Goal: Information Seeking & Learning: Check status

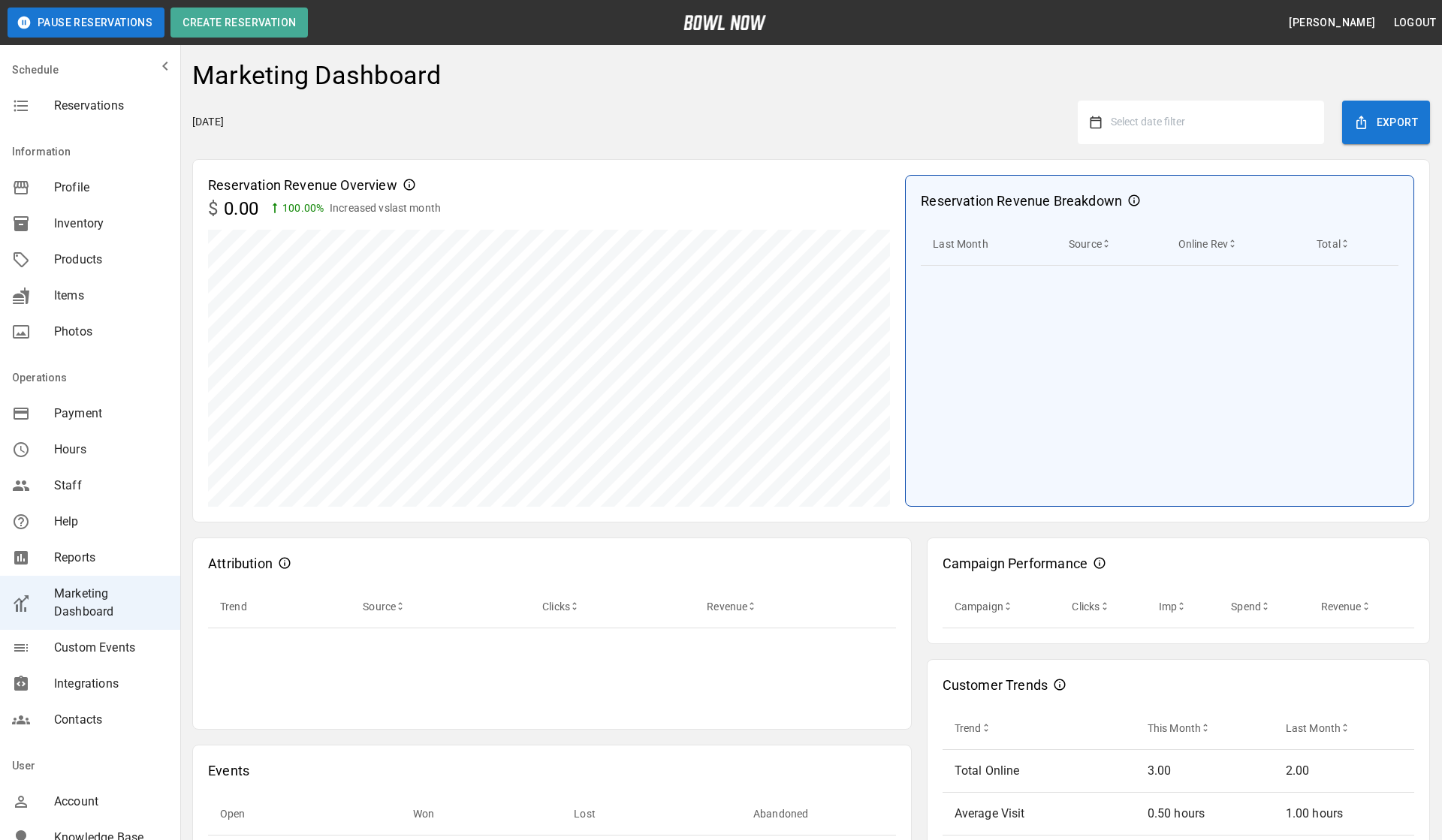
click at [1143, 116] on span "Select date filter" at bounding box center [1147, 122] width 74 height 12
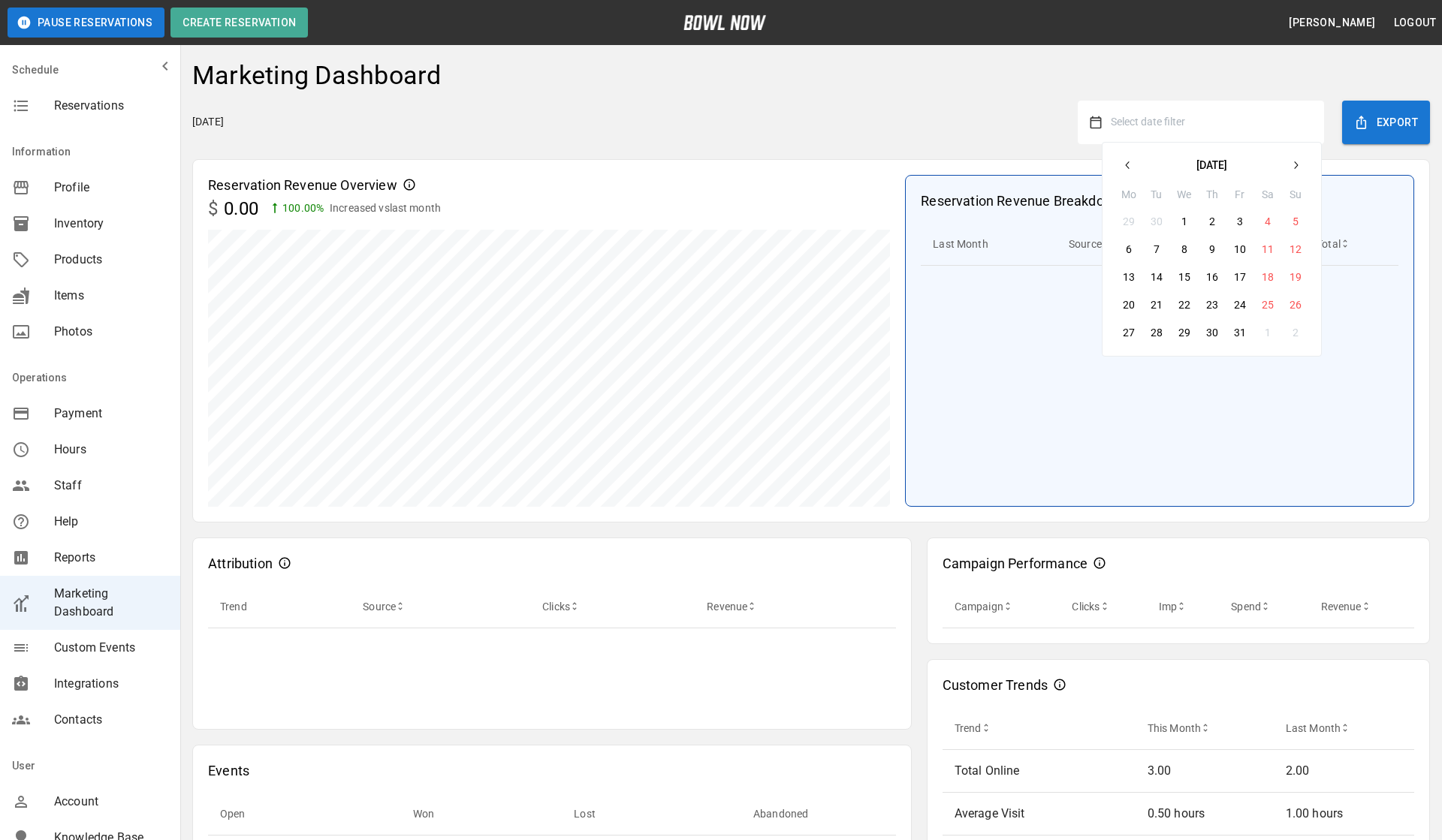
click at [1134, 167] on button "button" at bounding box center [1128, 165] width 27 height 27
click at [1126, 220] on button "1" at bounding box center [1129, 221] width 27 height 27
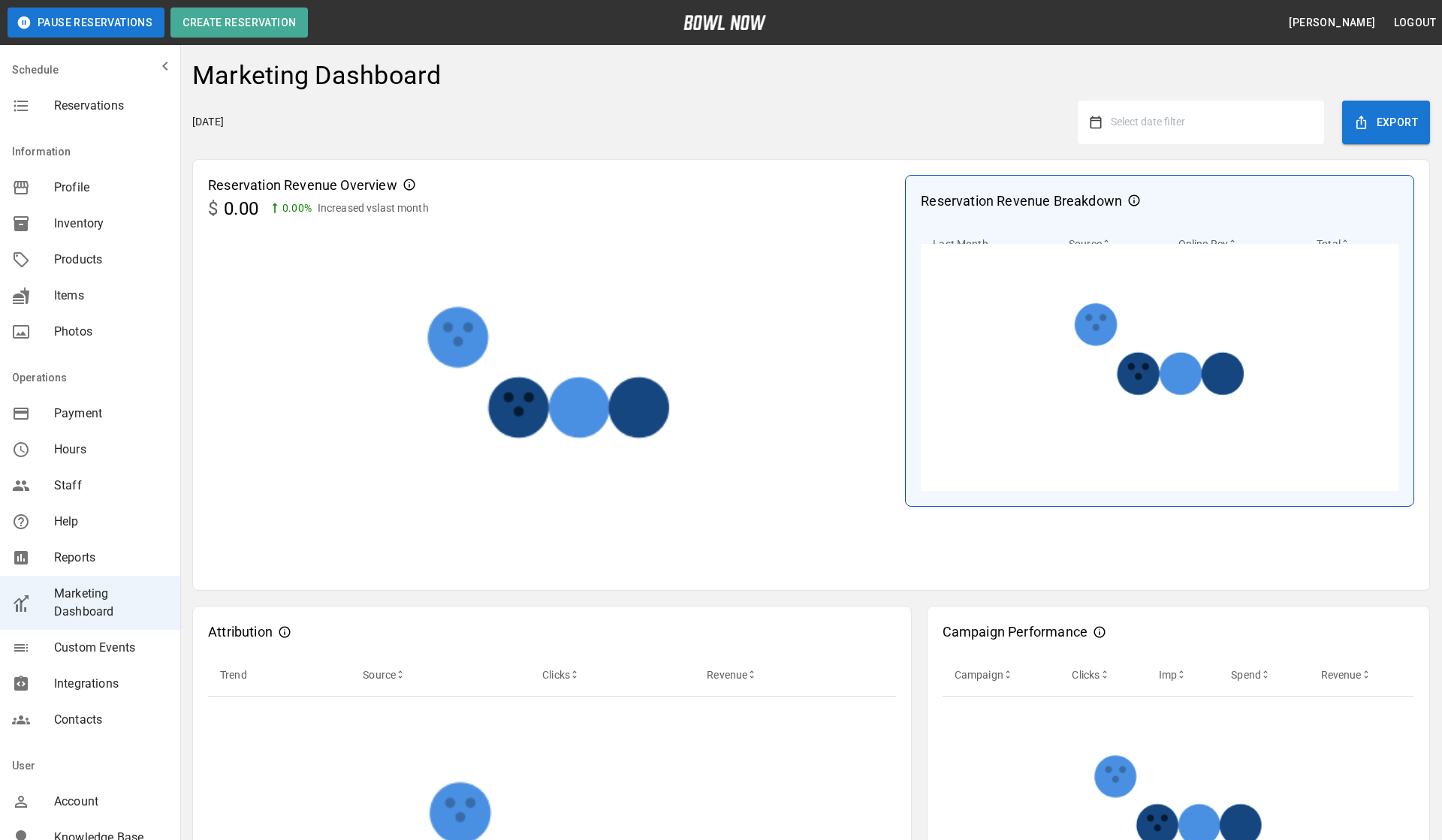
click at [913, 119] on div "Wednesday, October 1, 2025 Select date filter September 2025 Mo Tu We Th Fr Sa …" at bounding box center [812, 122] width 1238 height 44
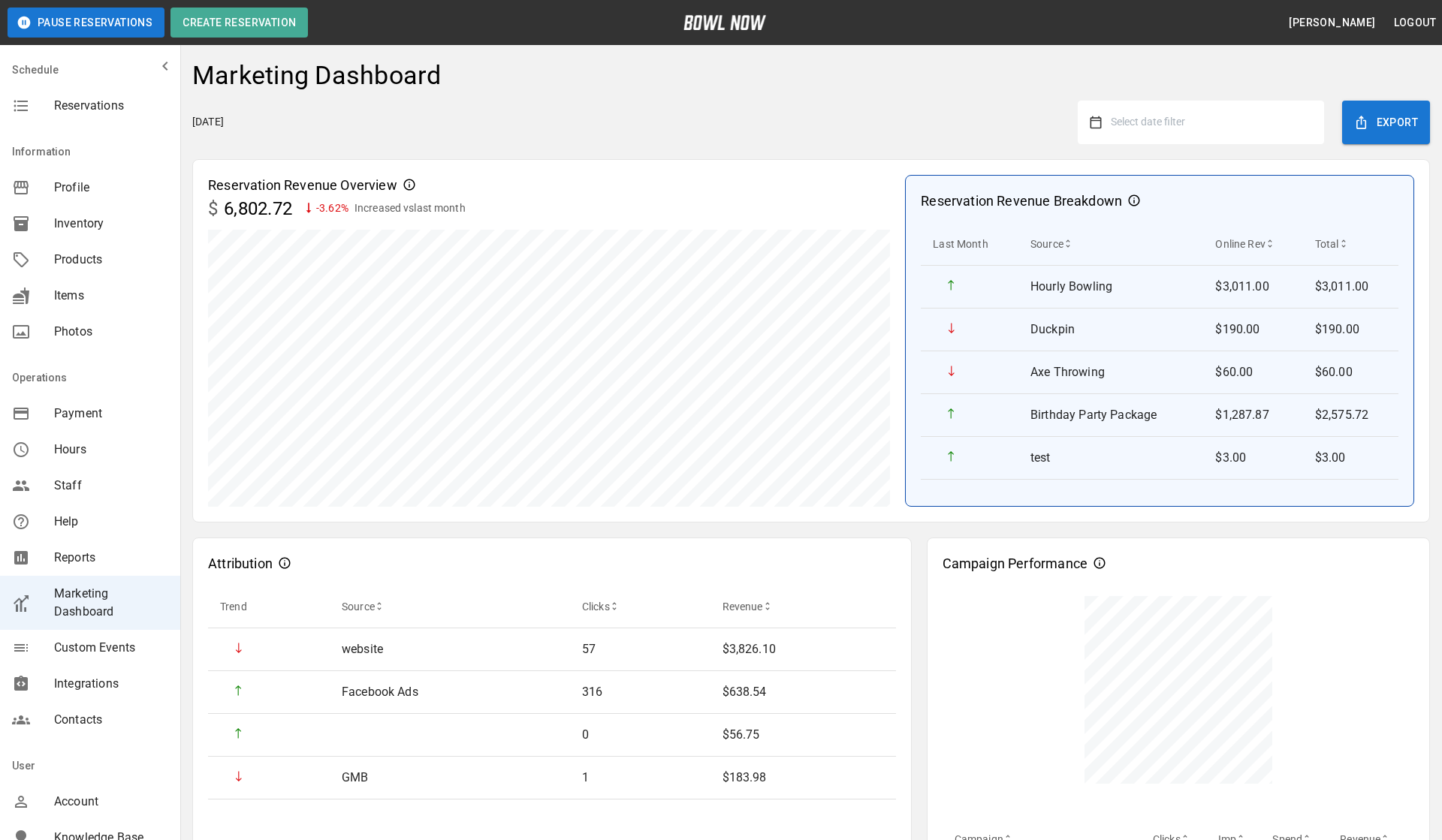
drag, startPoint x: 936, startPoint y: 247, endPoint x: 1296, endPoint y: 240, distance: 360.1
click at [1296, 240] on tr "Last Month Source Online Rev Total" at bounding box center [1160, 244] width 478 height 43
drag, startPoint x: 1216, startPoint y: 244, endPoint x: 1262, endPoint y: 245, distance: 46.0
click at [1262, 245] on th "Online Rev" at bounding box center [1253, 244] width 99 height 43
click at [888, 159] on div "Reservation Revenue Overview $ 6,802.72 -3.62 % Increased vs last month Reserva…" at bounding box center [812, 341] width 1238 height 363
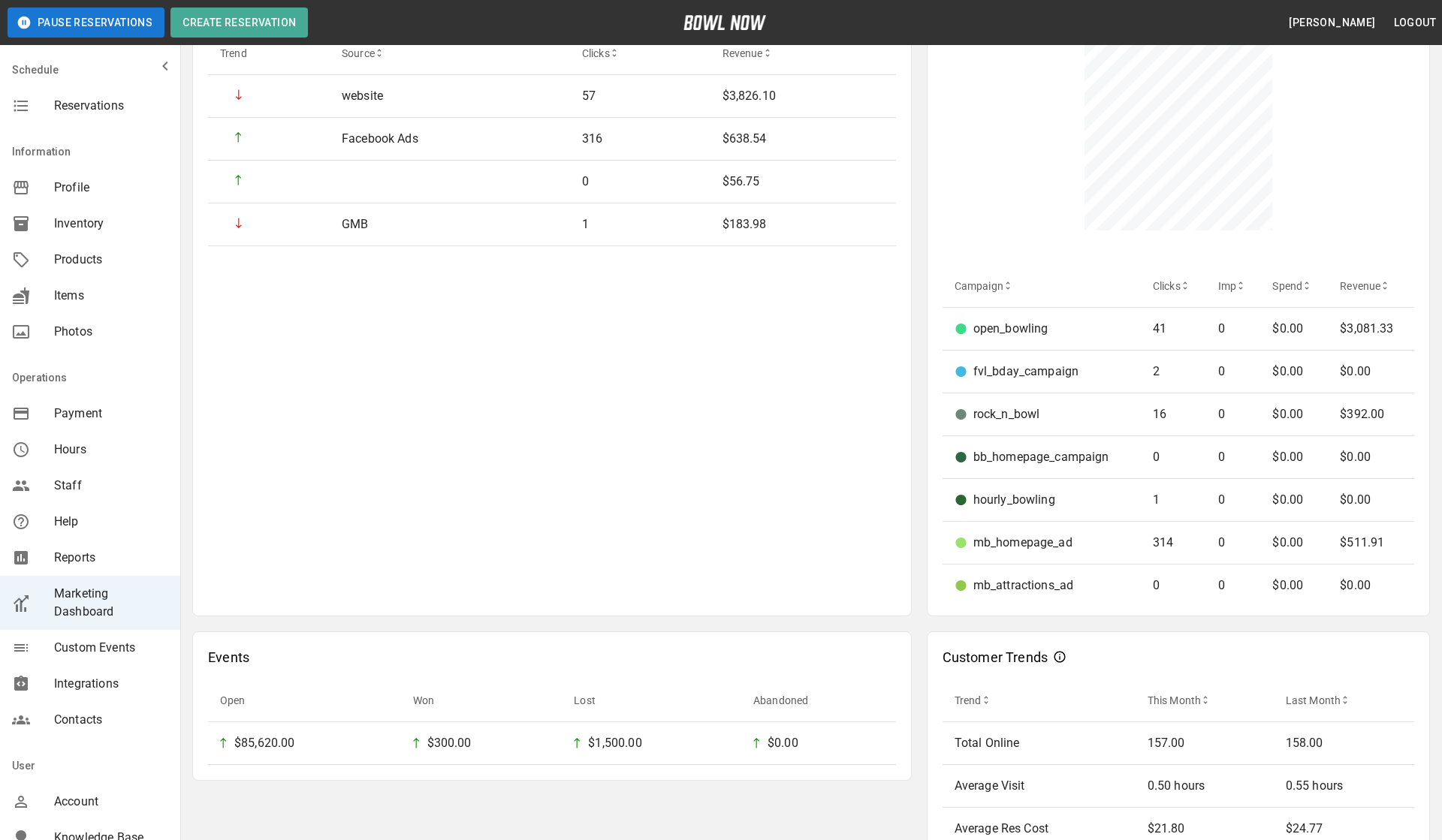
scroll to position [673, 0]
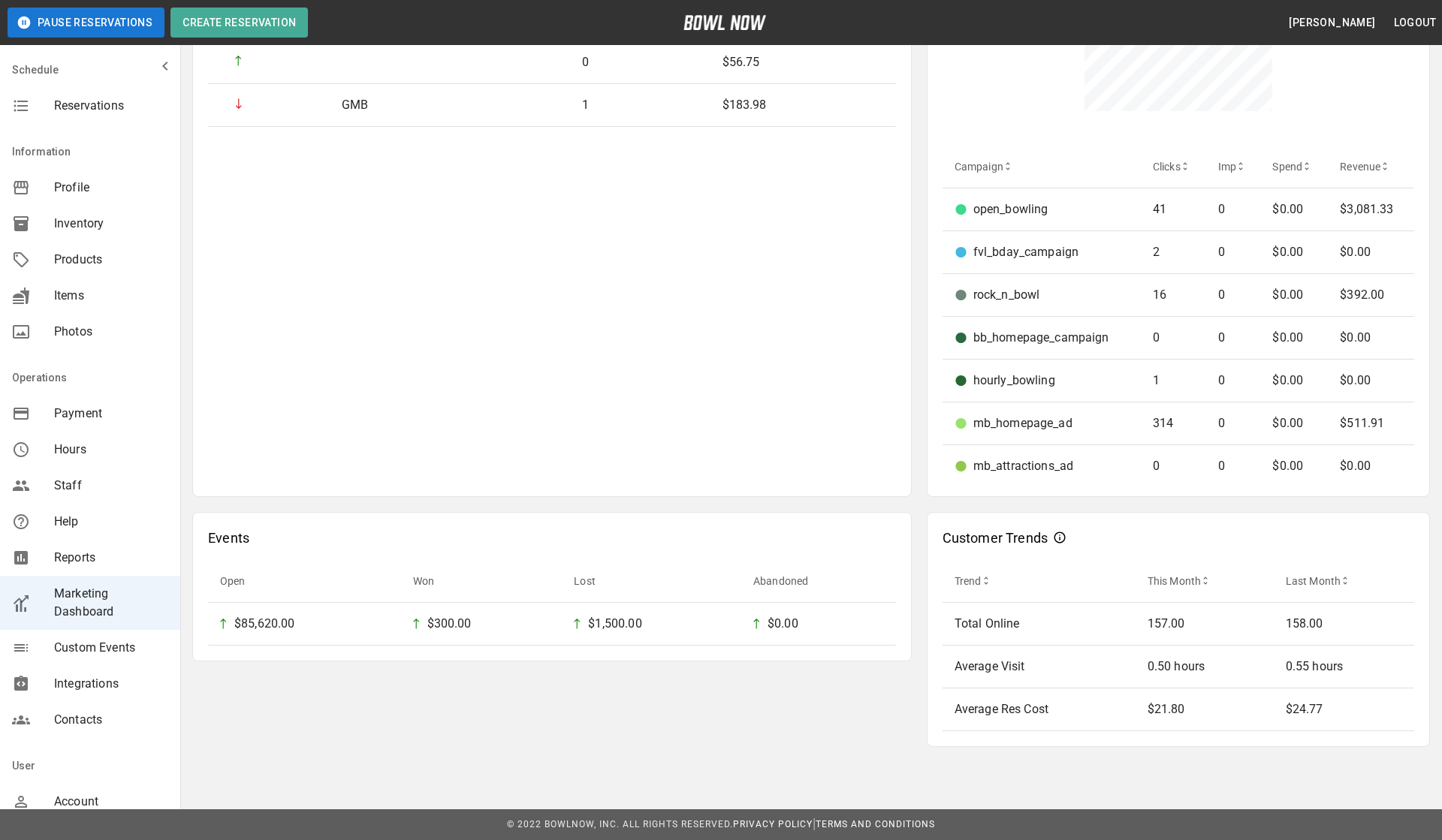
click at [228, 542] on p "Events" at bounding box center [228, 538] width 41 height 20
drag, startPoint x: 241, startPoint y: 627, endPoint x: 282, endPoint y: 650, distance: 47.0
click at [282, 649] on div "Events Open Won Lost Abandoned $85,620.00 $300.00 $1,500.00 $0.00" at bounding box center [552, 586] width 719 height 149
click at [299, 678] on div "Attribution Trend Source Clicks Revenue website 57 $3,826.10 Facebook Ads 316 $…" at bounding box center [552, 299] width 719 height 898
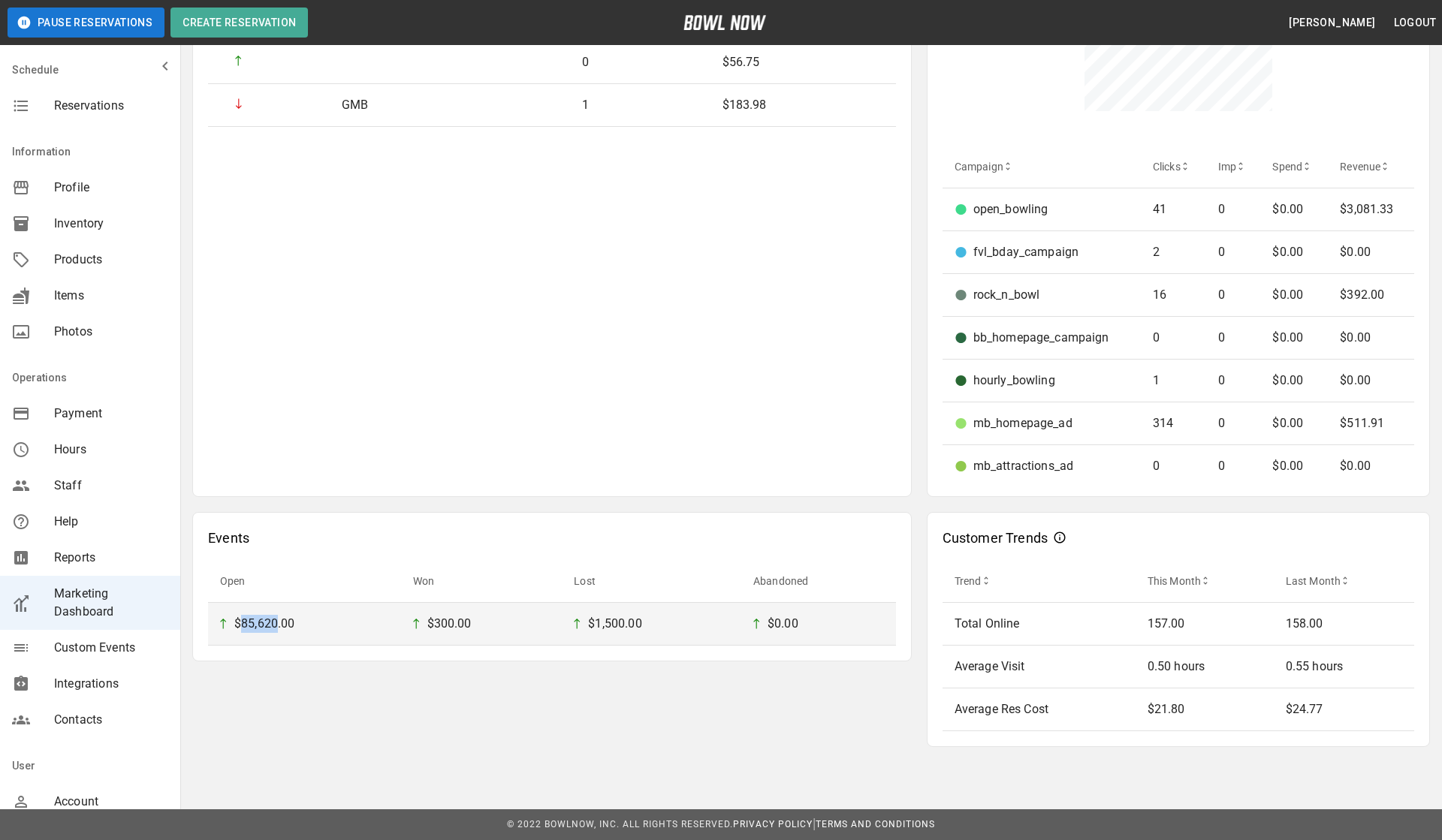
drag, startPoint x: 242, startPoint y: 623, endPoint x: 279, endPoint y: 623, distance: 37.0
click at [279, 623] on p "$85,620.00" at bounding box center [265, 624] width 61 height 18
click at [466, 532] on div "Events" at bounding box center [552, 538] width 688 height 20
click at [209, 539] on p "Events" at bounding box center [228, 538] width 41 height 20
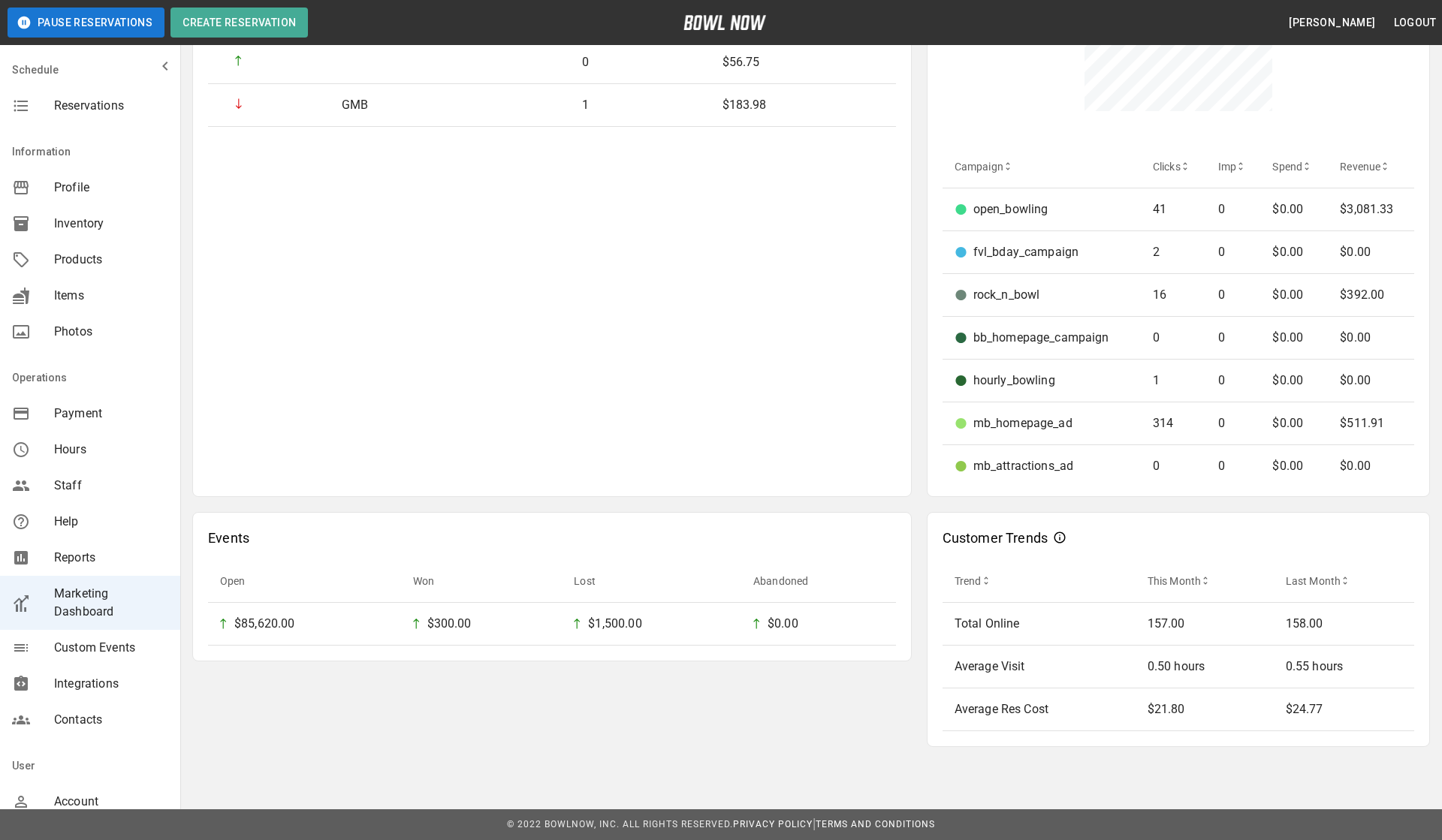
click at [334, 571] on th "Open" at bounding box center [304, 581] width 193 height 43
drag, startPoint x: 221, startPoint y: 583, endPoint x: 826, endPoint y: 582, distance: 605.0
click at [826, 582] on tr "Open Won Lost Abandoned" at bounding box center [552, 581] width 688 height 43
click at [514, 540] on div "Events" at bounding box center [552, 538] width 688 height 20
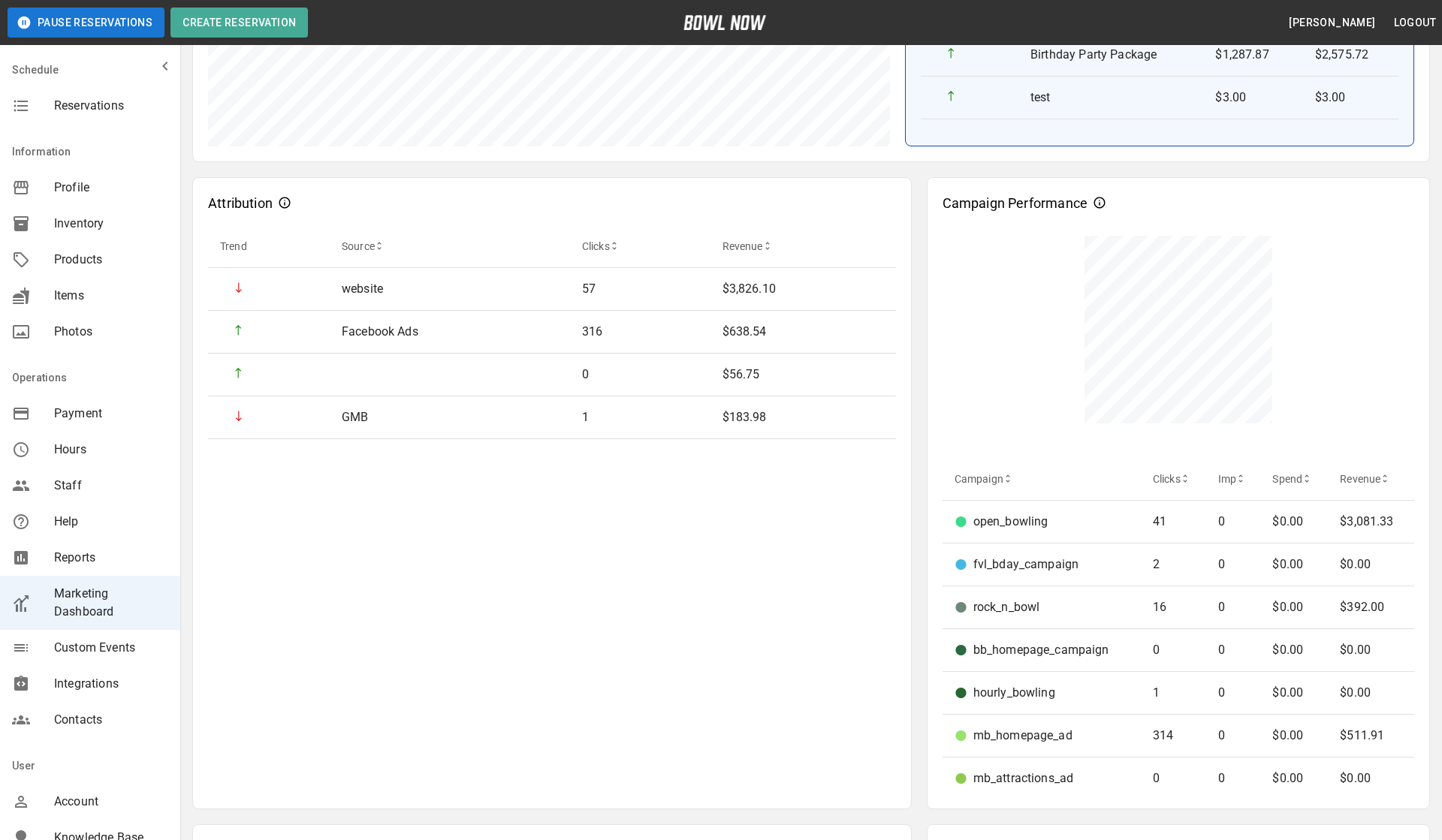
scroll to position [356, 0]
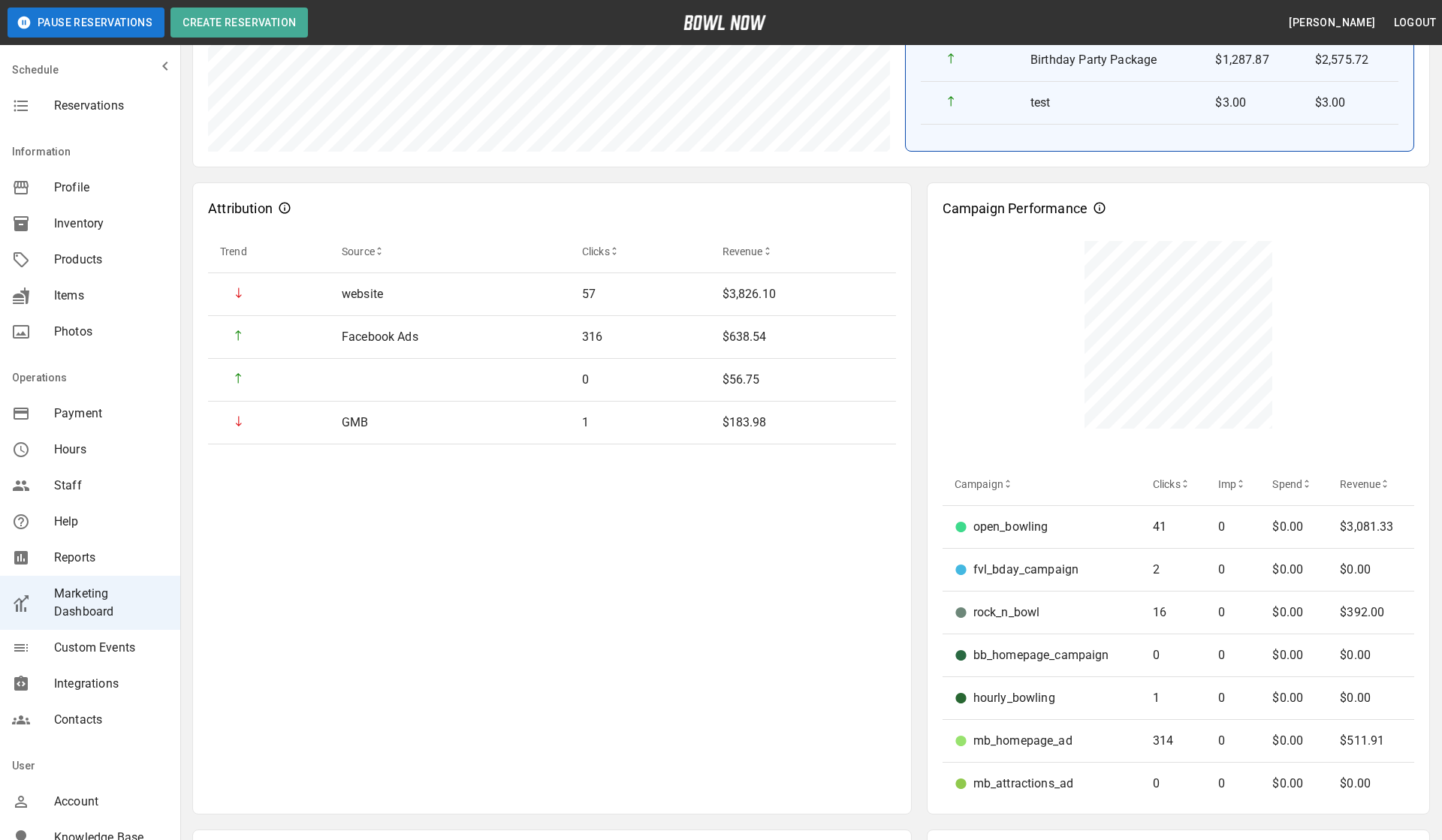
click at [60, 646] on span "Custom Events" at bounding box center [111, 647] width 114 height 18
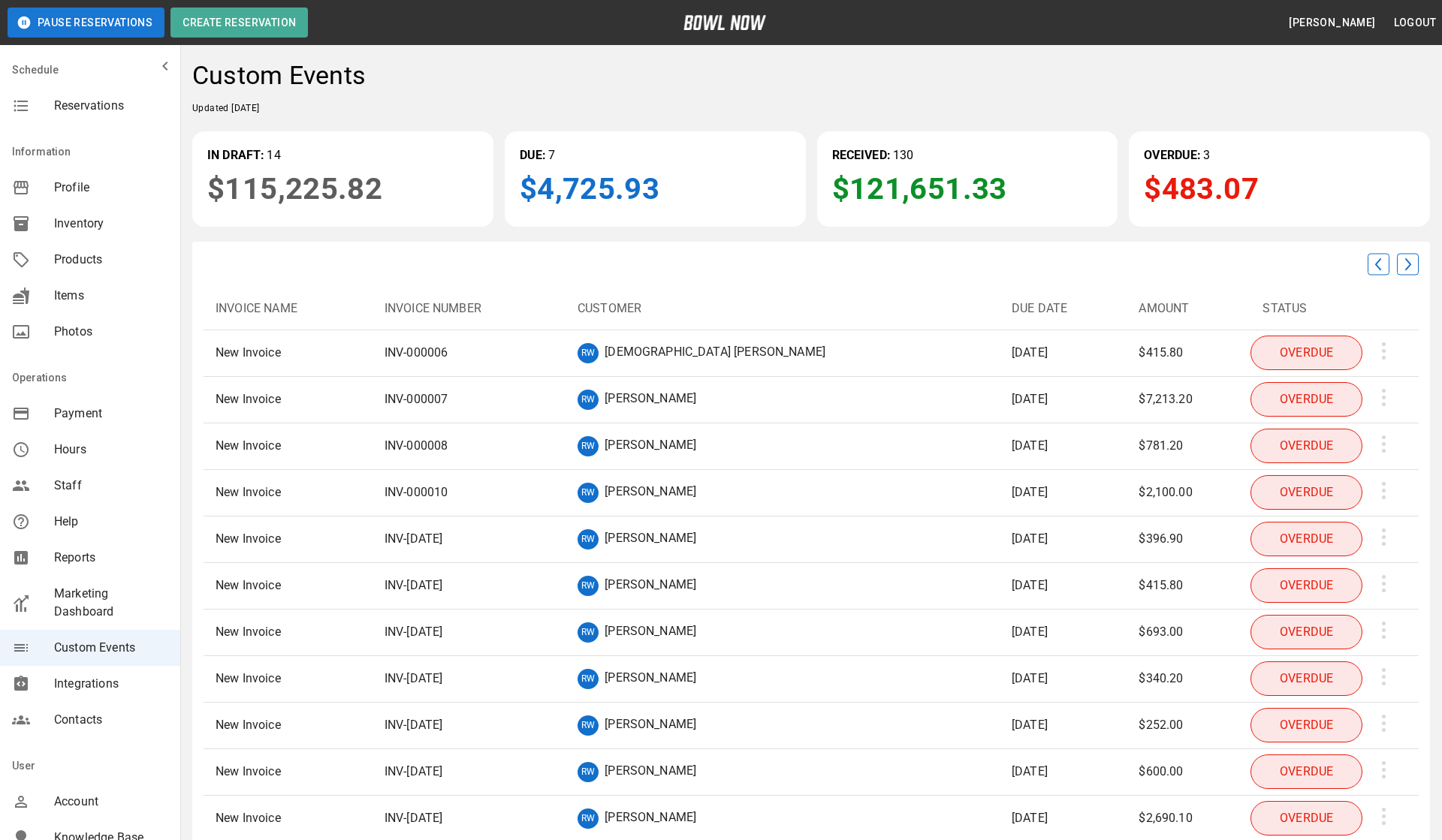
click at [991, 118] on div "Custom Events Updated Sunday July 13, 2025 IN DRAFT: 14 $115,225.82 DUE: 7 $4,7…" at bounding box center [812, 666] width 1262 height 1236
click at [1109, 97] on div "Custom Events" at bounding box center [812, 80] width 1238 height 41
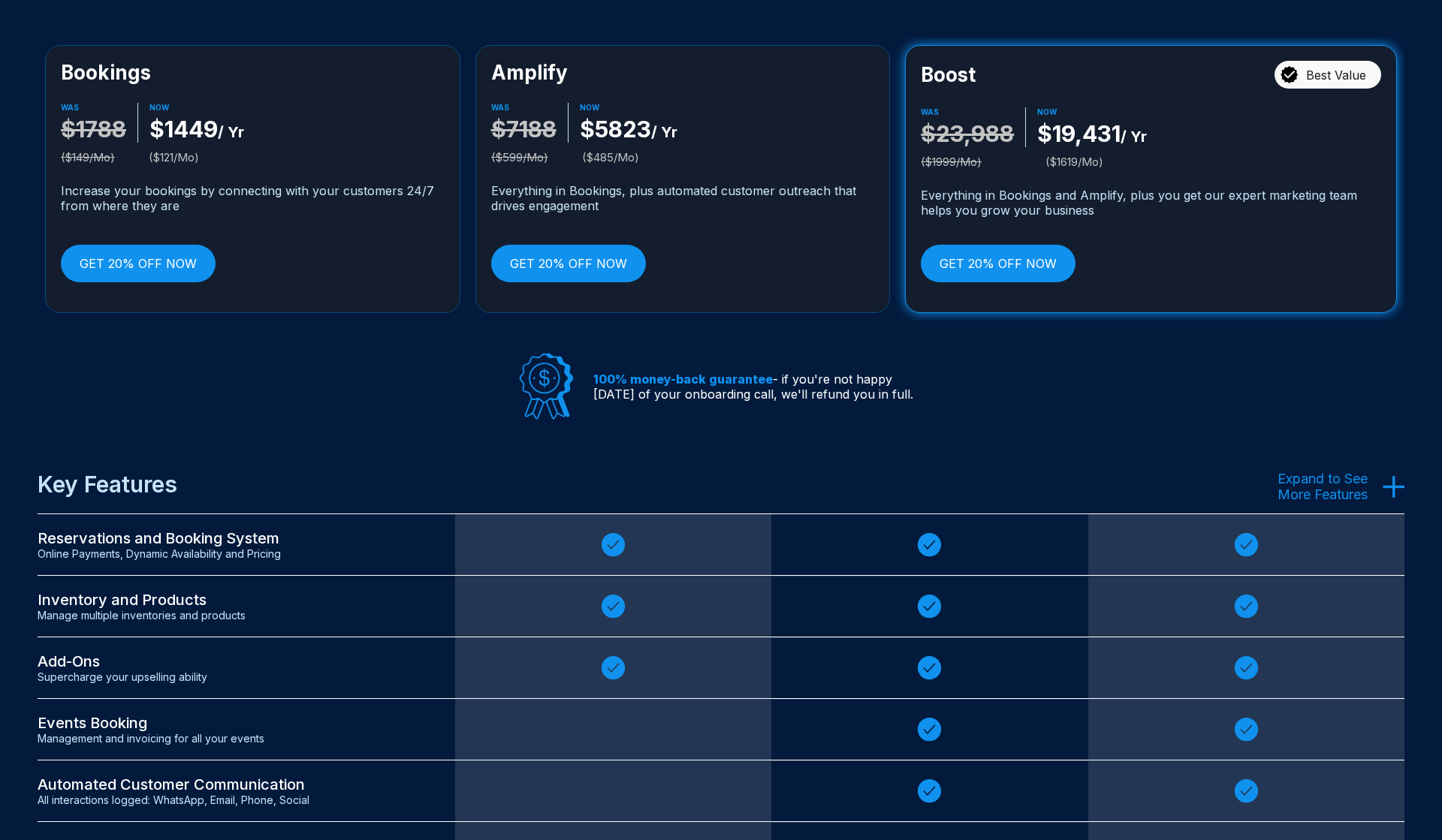
scroll to position [1047, 0]
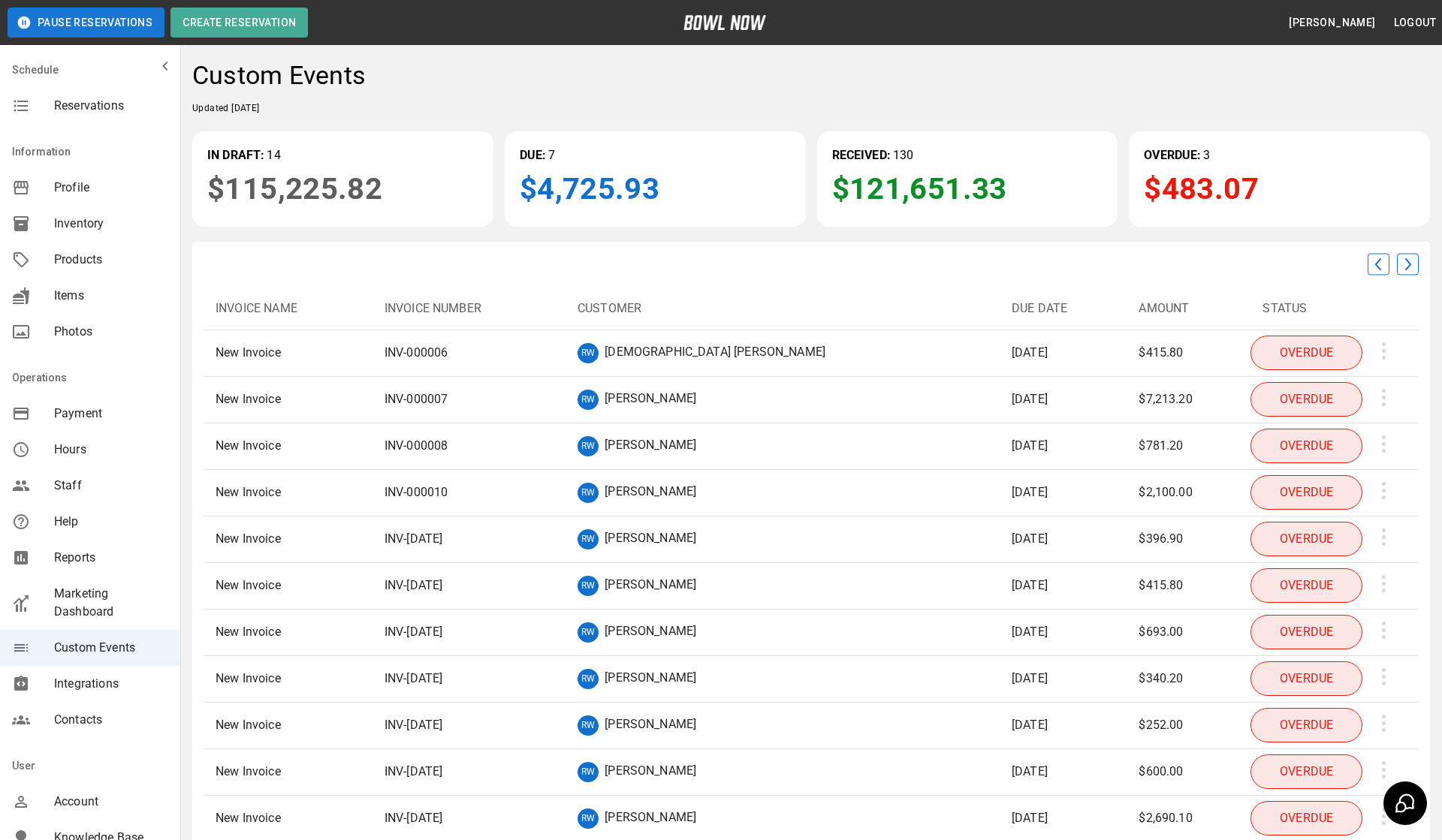
click at [81, 624] on div "Marketing Dashboard" at bounding box center [90, 603] width 180 height 54
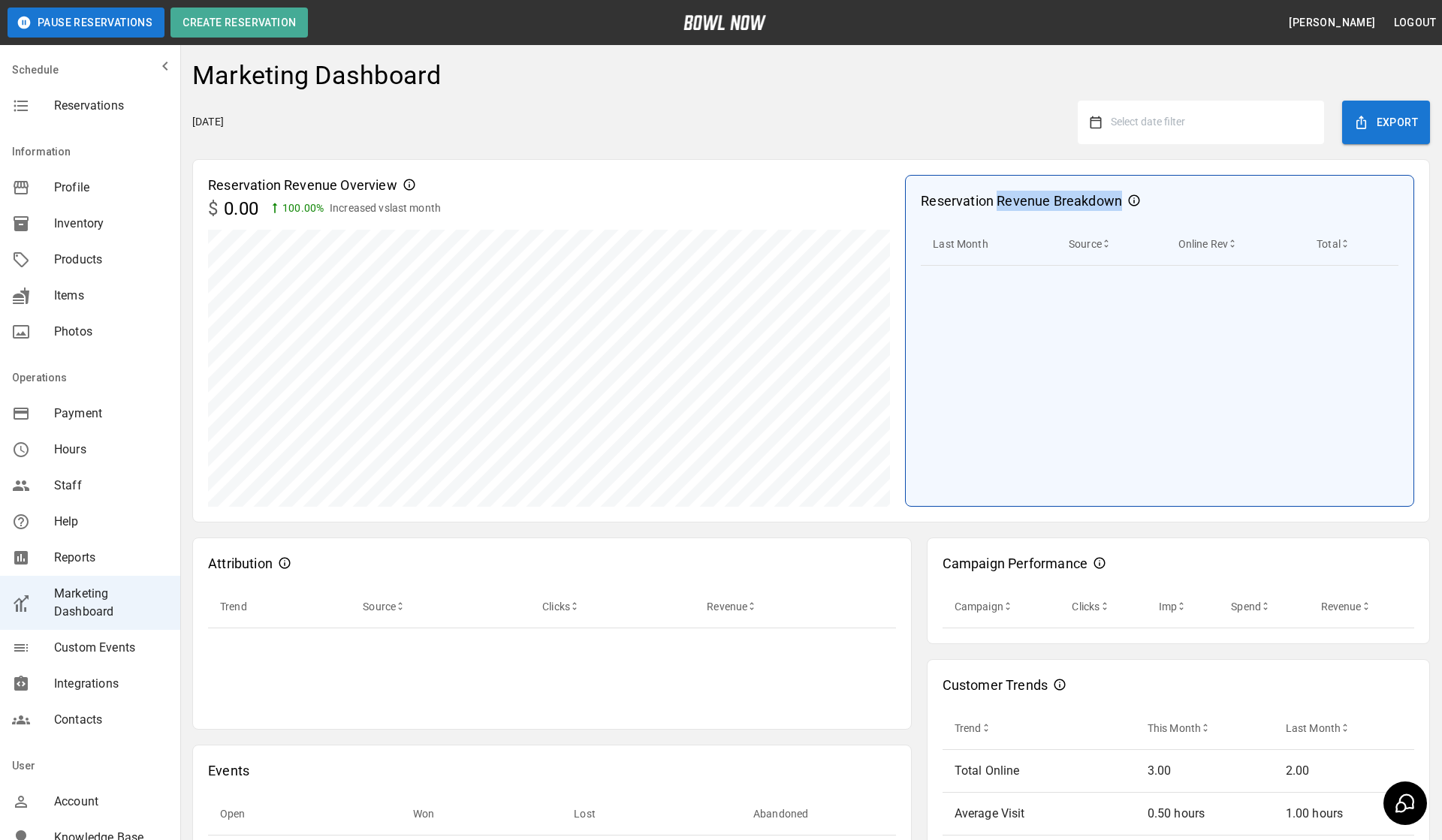
drag, startPoint x: 998, startPoint y: 200, endPoint x: 1123, endPoint y: 201, distance: 125.0
click at [1123, 201] on div "Reservation Revenue Breakdown" at bounding box center [1160, 200] width 478 height 20
copy p "Revenue Breakdown"
click at [1160, 112] on button "Select date filter" at bounding box center [1207, 122] width 210 height 27
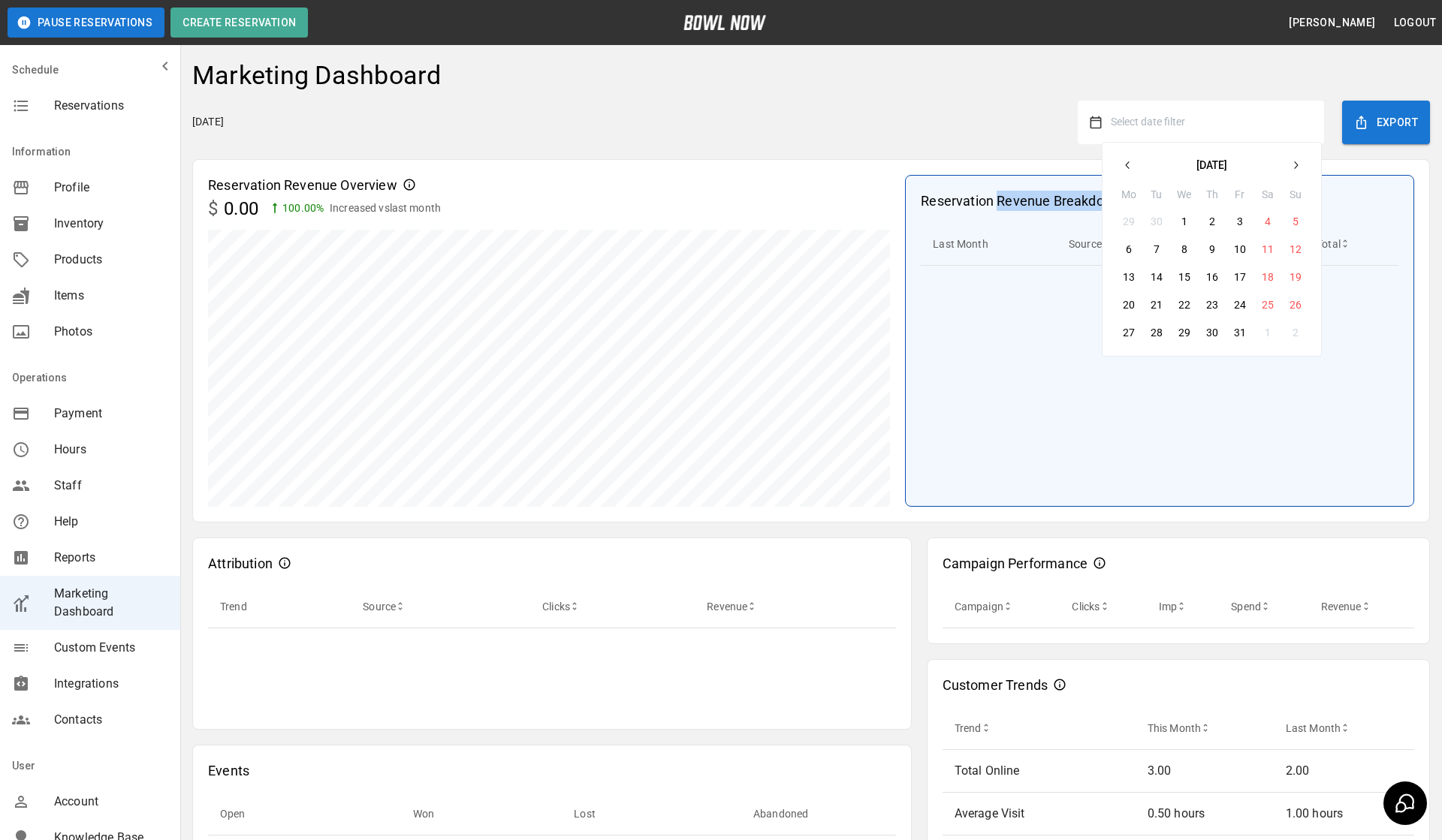
click at [1126, 159] on icon "button" at bounding box center [1128, 166] width 12 height 12
click at [1126, 225] on button "1" at bounding box center [1129, 221] width 27 height 27
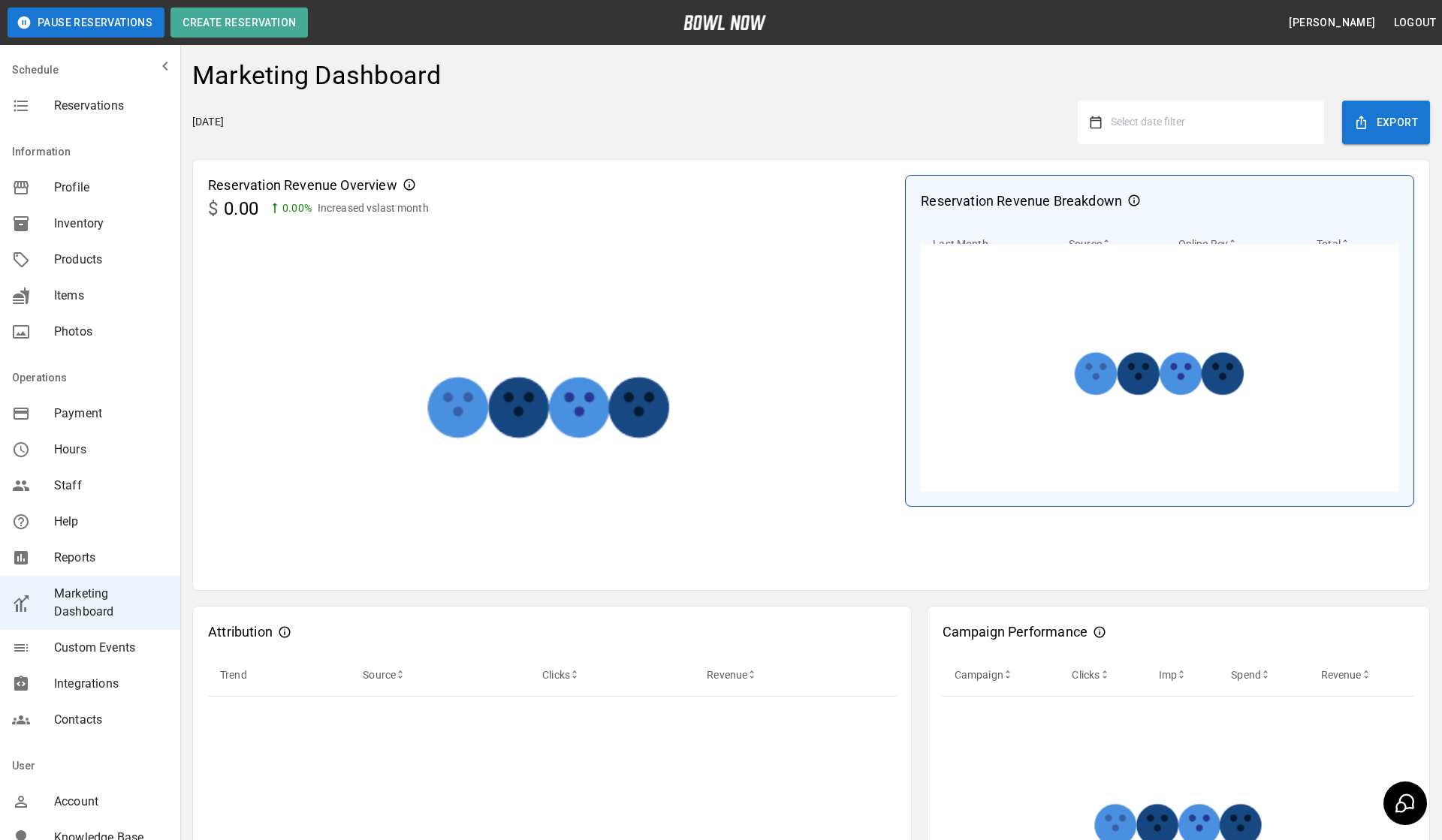
click at [851, 100] on div "Wednesday, October 1, 2025 Select date filter September 2025 Mo Tu We Th Fr Sa …" at bounding box center [812, 122] width 1238 height 44
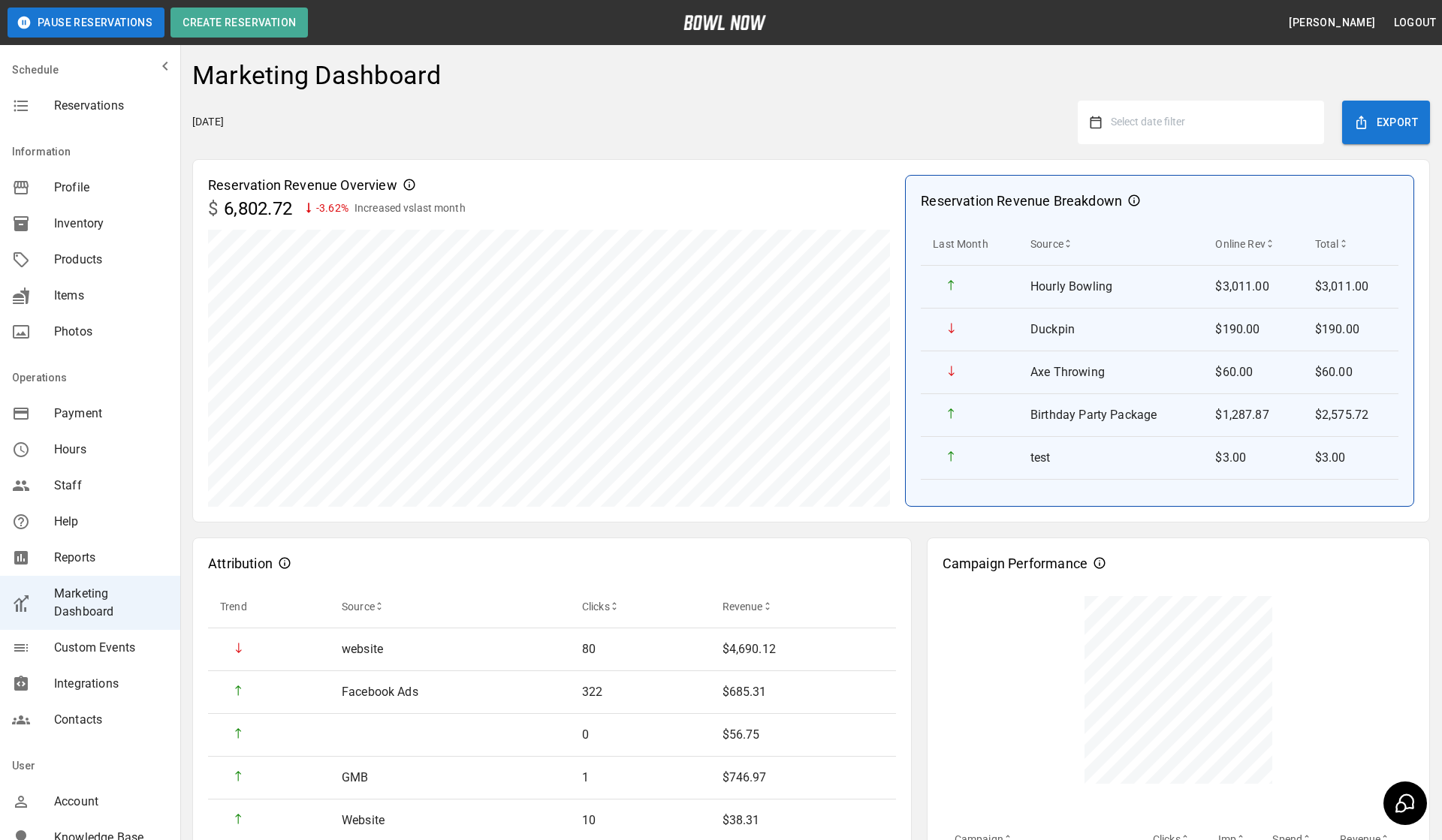
click at [1160, 109] on button "Select date filter" at bounding box center [1207, 122] width 210 height 27
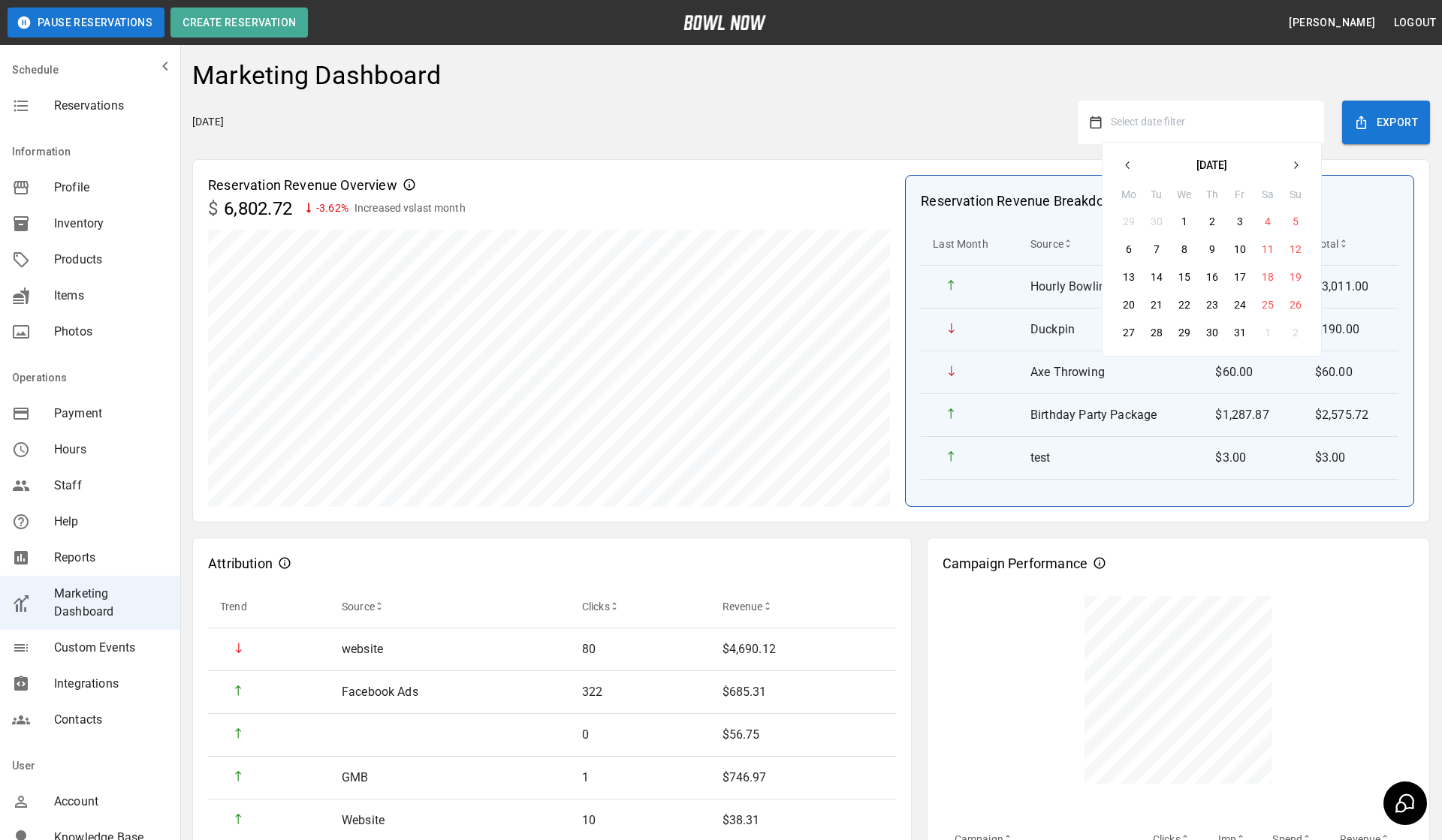
click at [1127, 175] on button "button" at bounding box center [1128, 165] width 27 height 27
click at [1231, 220] on button "1" at bounding box center [1240, 221] width 27 height 27
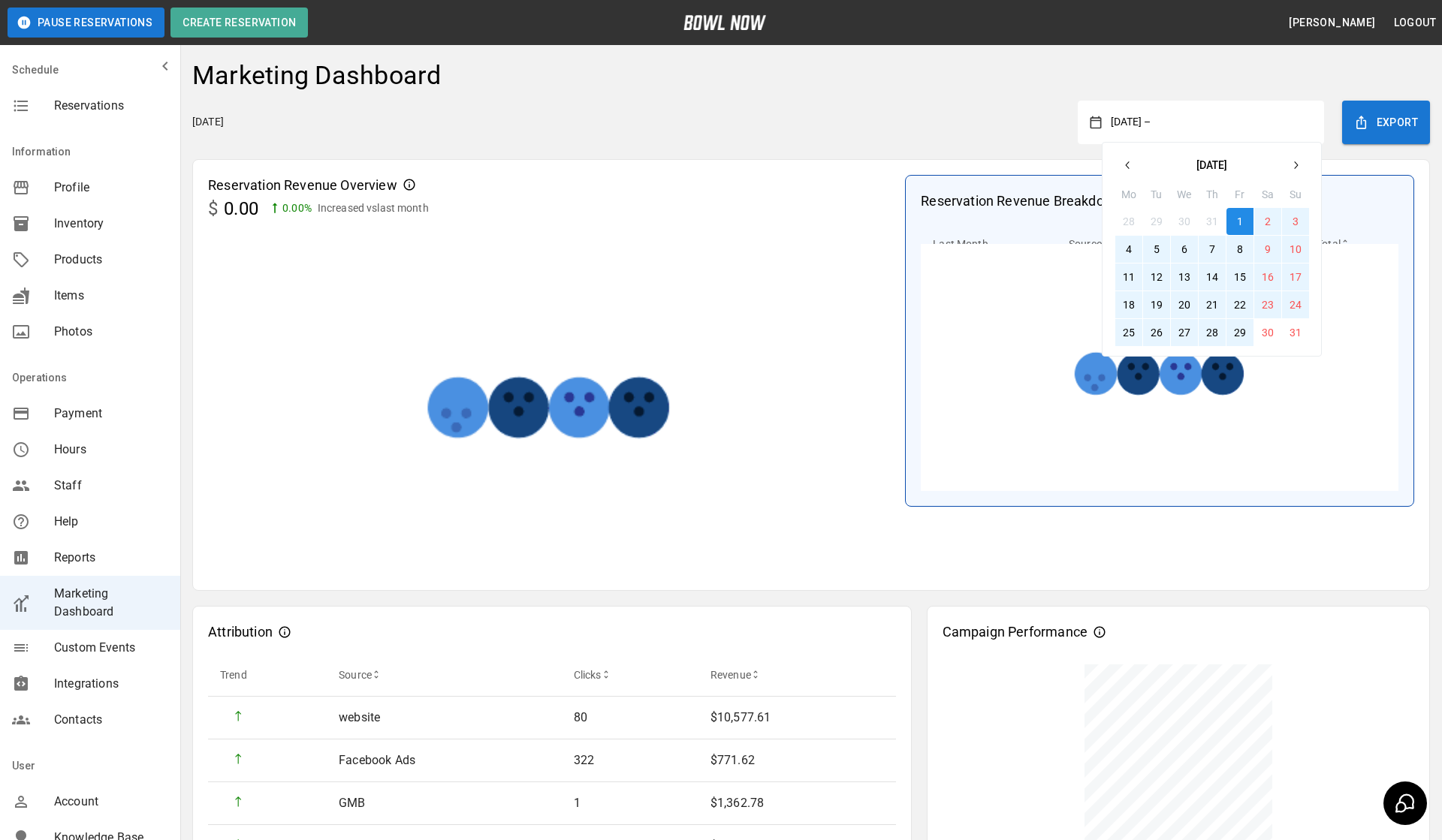
click at [1256, 329] on button "30" at bounding box center [1268, 332] width 27 height 27
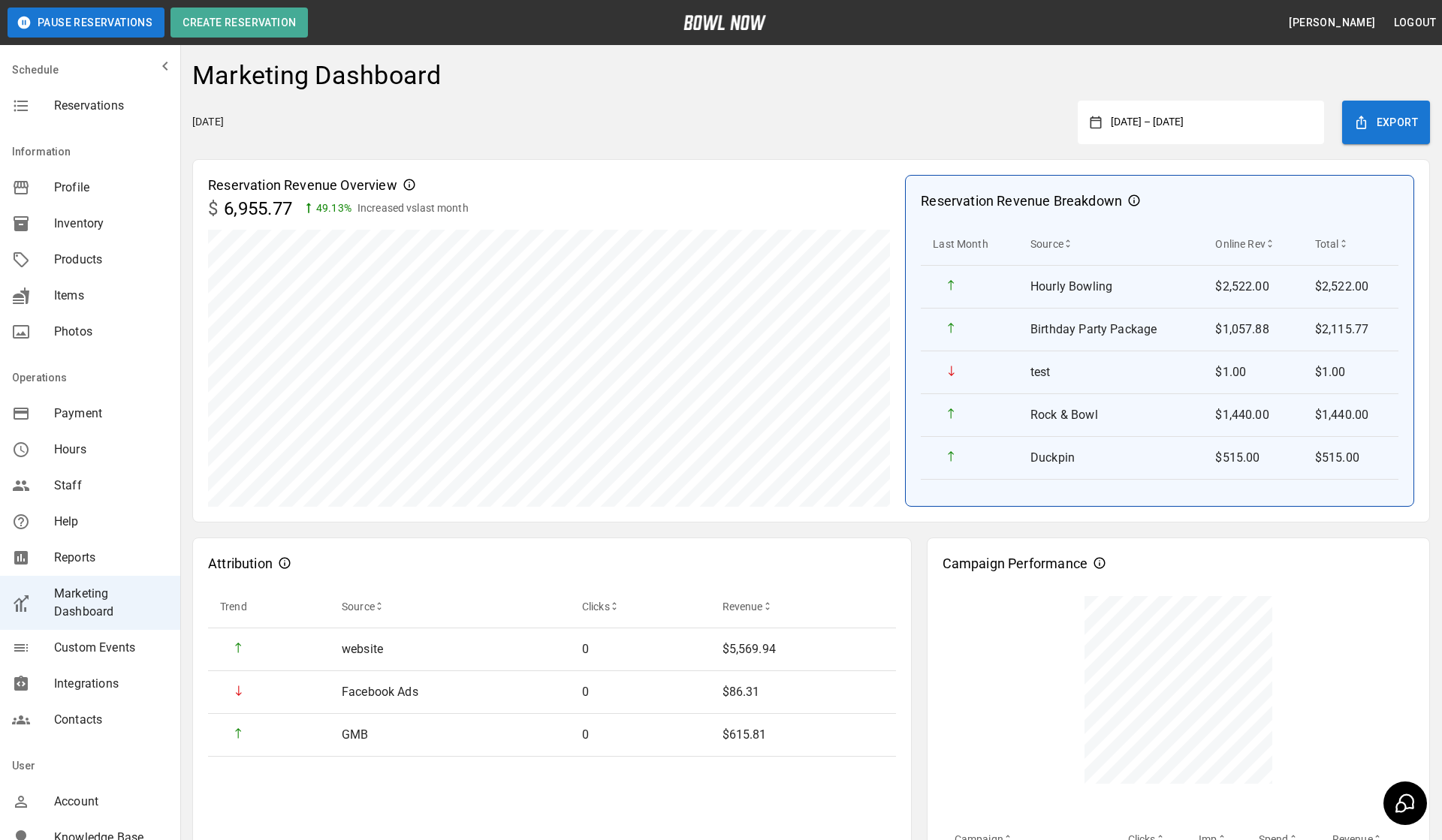
click at [1182, 122] on button "August 1, 2025 – August 30, 2025" at bounding box center [1207, 122] width 210 height 27
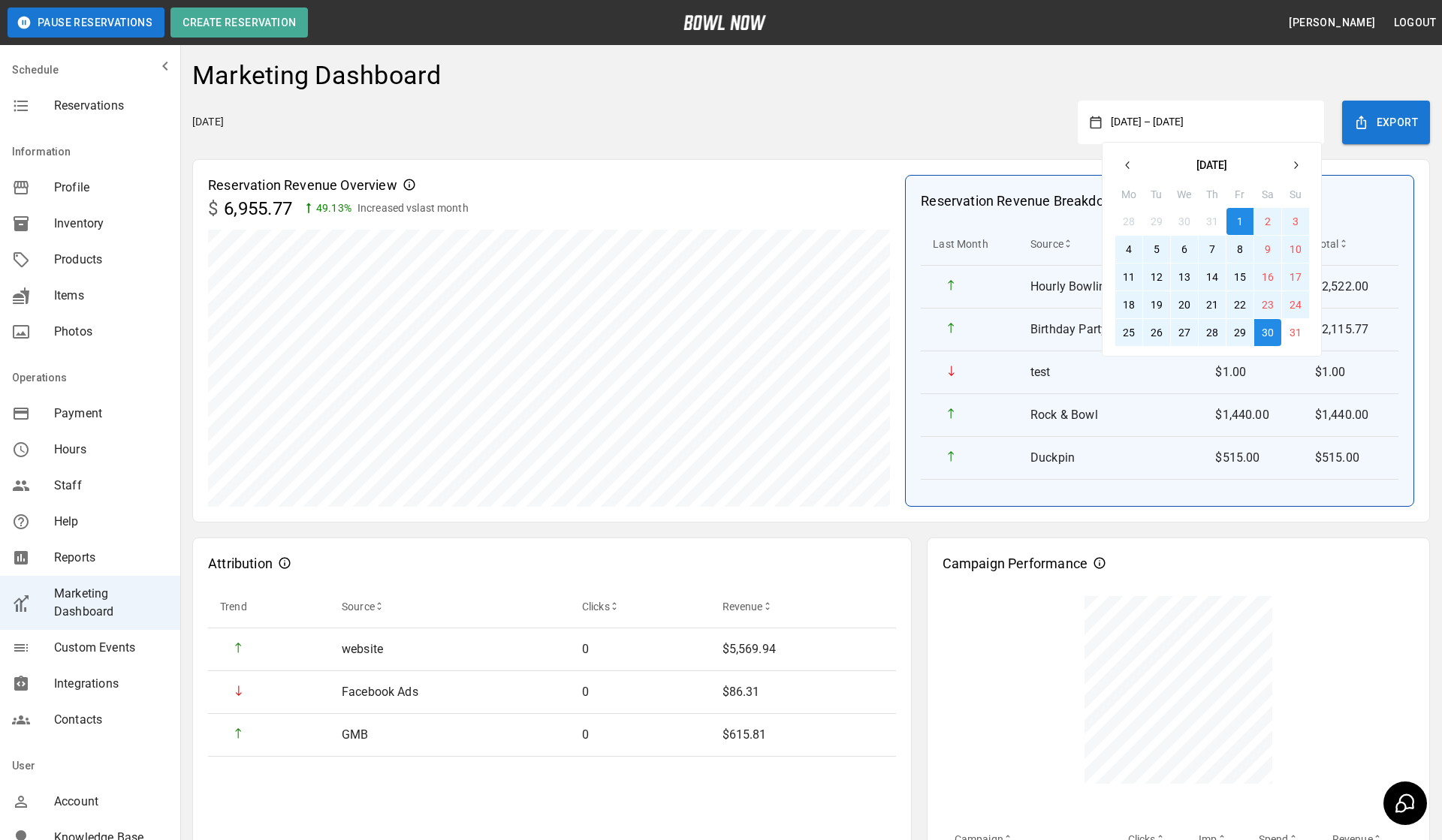
click at [1295, 168] on icon "button" at bounding box center [1296, 166] width 12 height 12
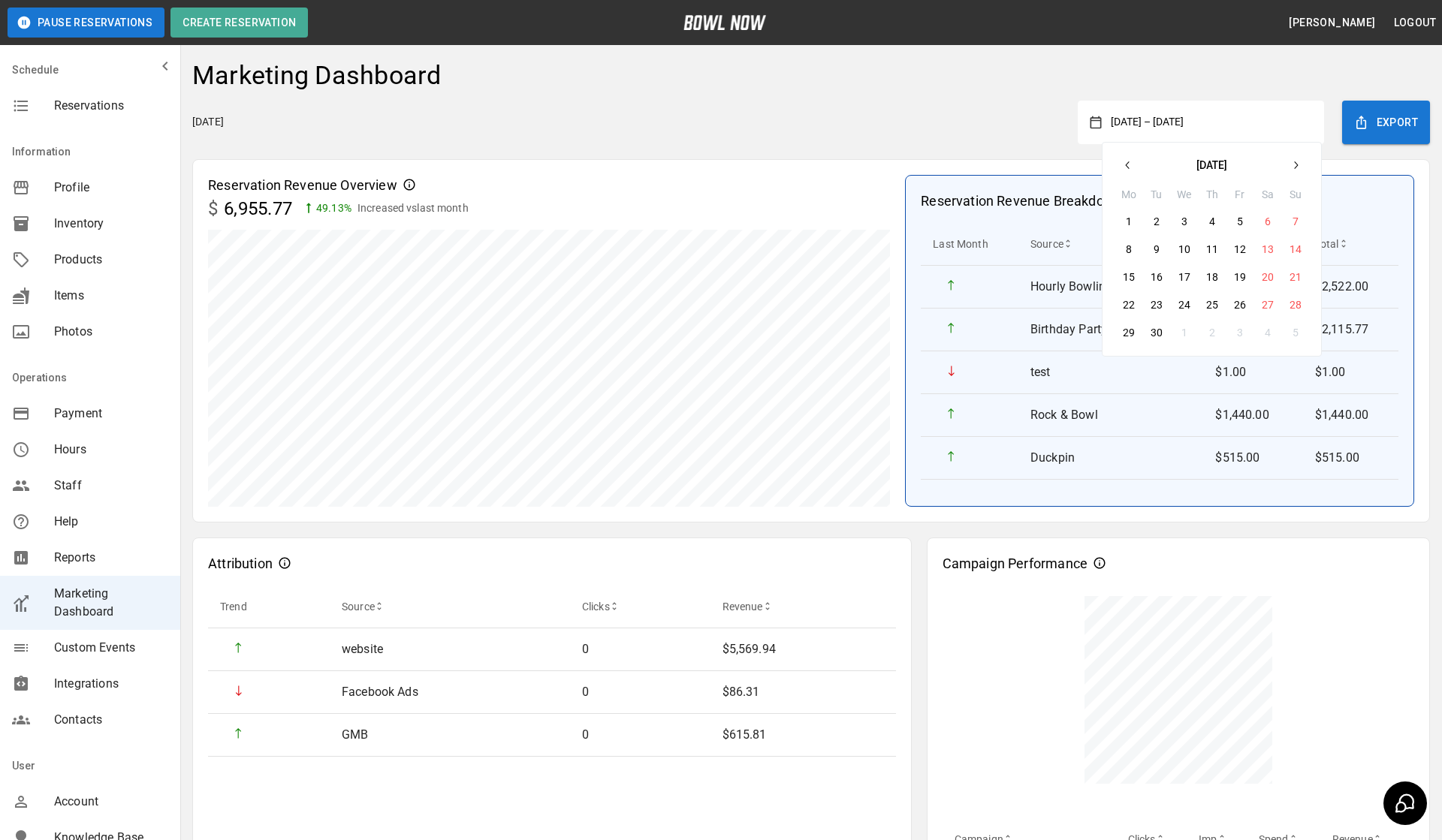
click at [1126, 159] on button "button" at bounding box center [1128, 165] width 27 height 27
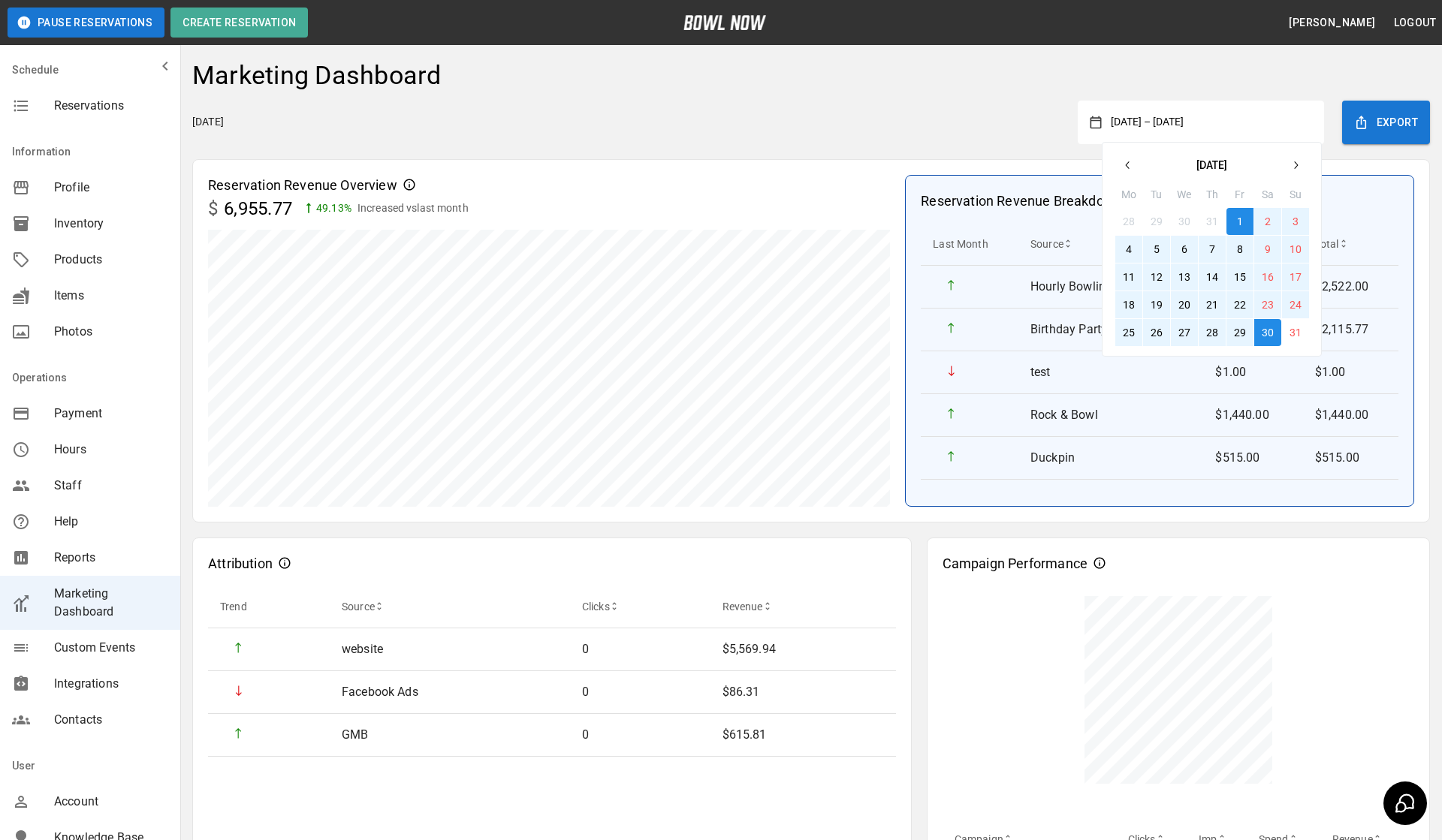
click at [1288, 160] on button "button" at bounding box center [1296, 165] width 27 height 27
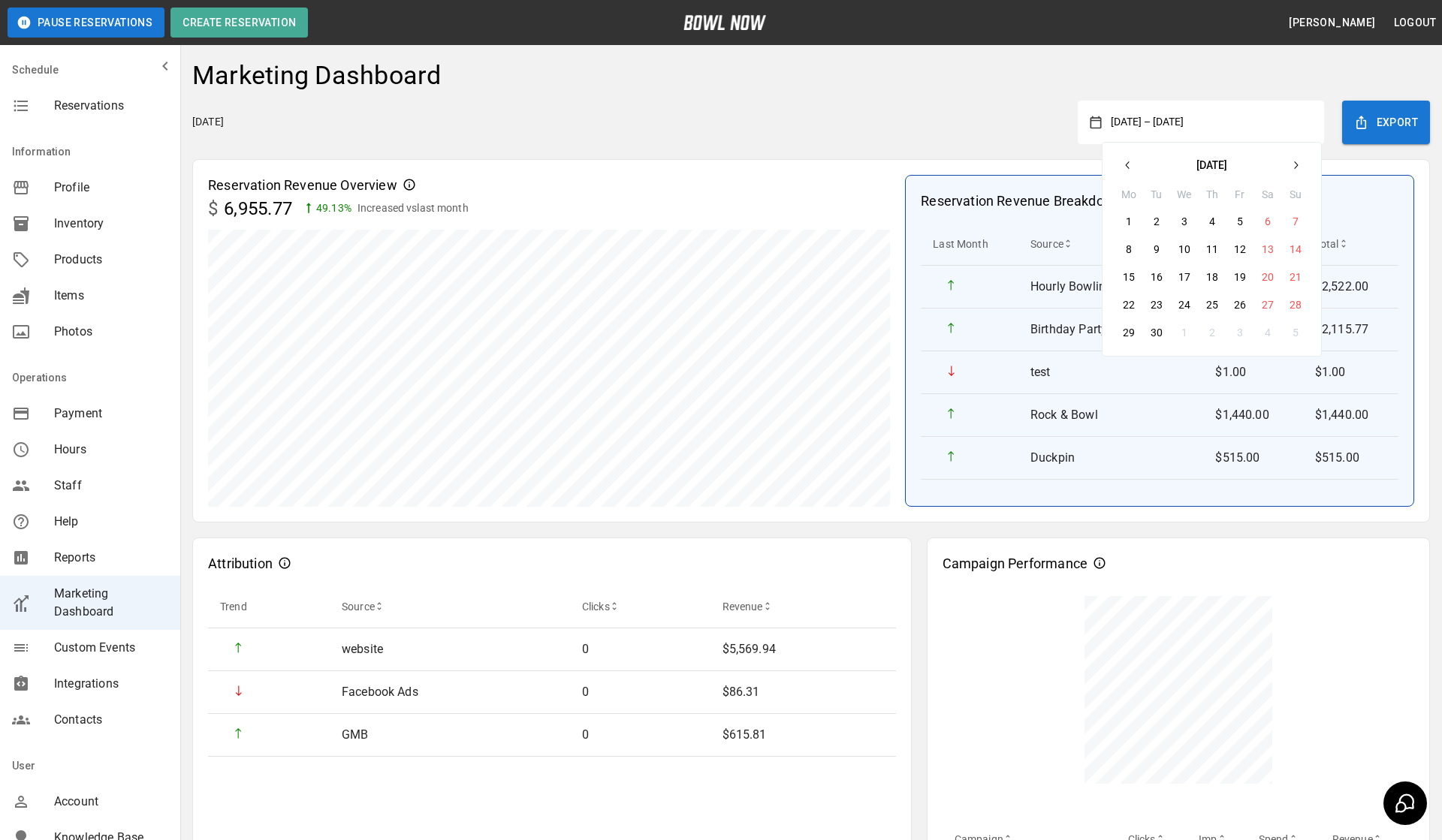
click at [1134, 218] on button "1" at bounding box center [1129, 221] width 27 height 27
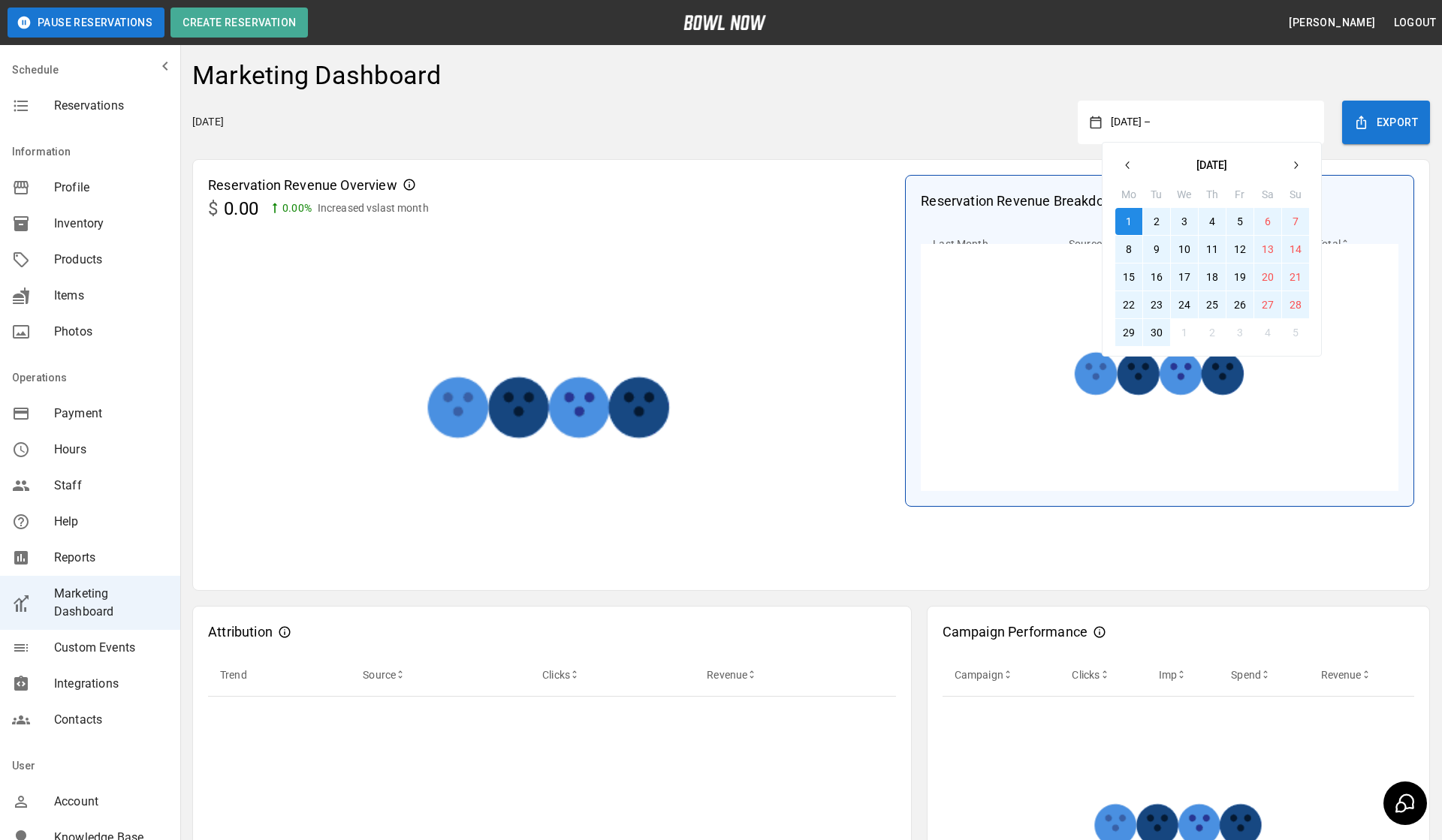
click at [1150, 322] on button "30" at bounding box center [1156, 332] width 27 height 27
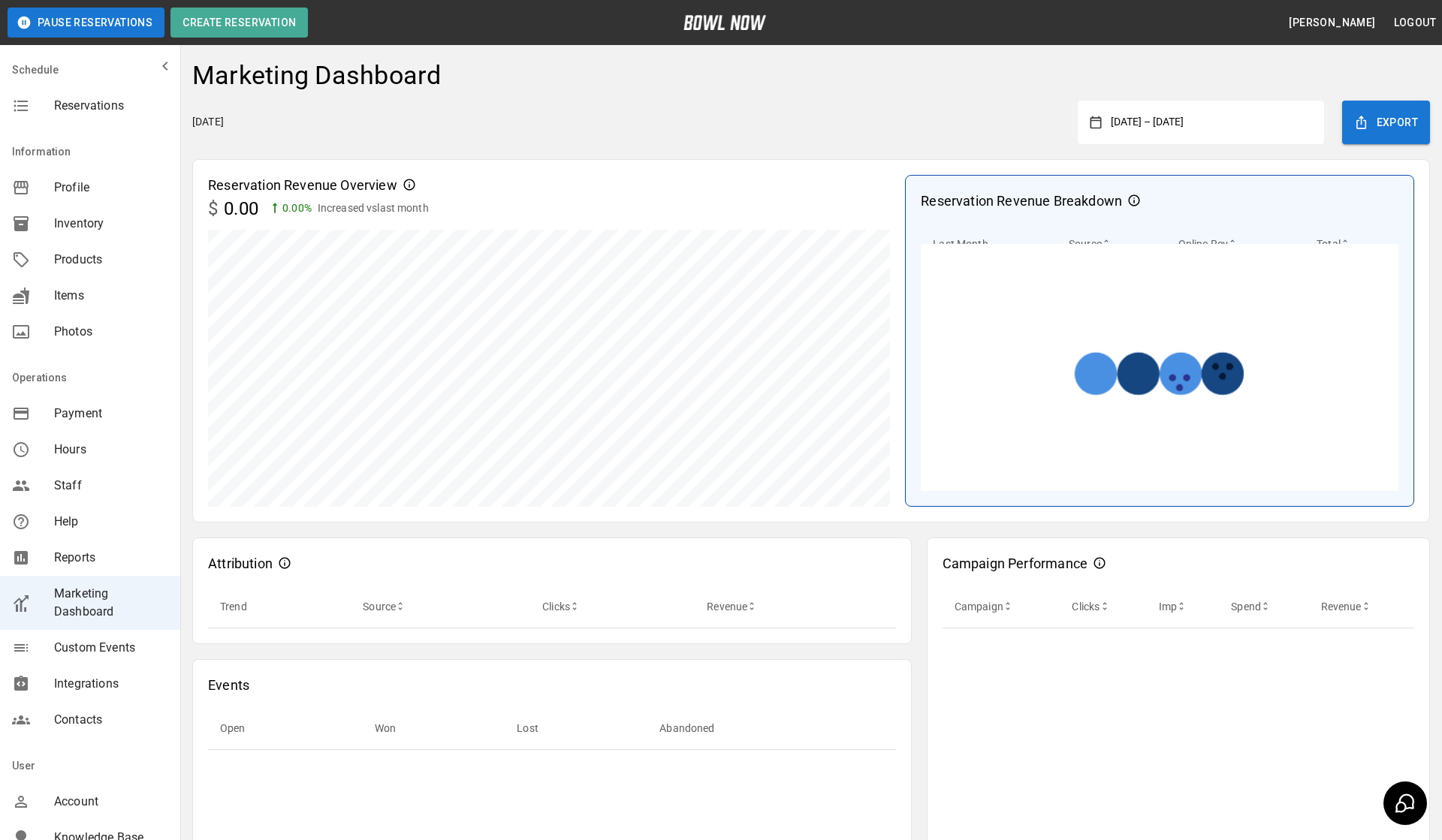
click at [1000, 122] on div "Wednesday, October 1, 2025 September 1, 2025 – September 30, 2025 Export" at bounding box center [812, 122] width 1238 height 44
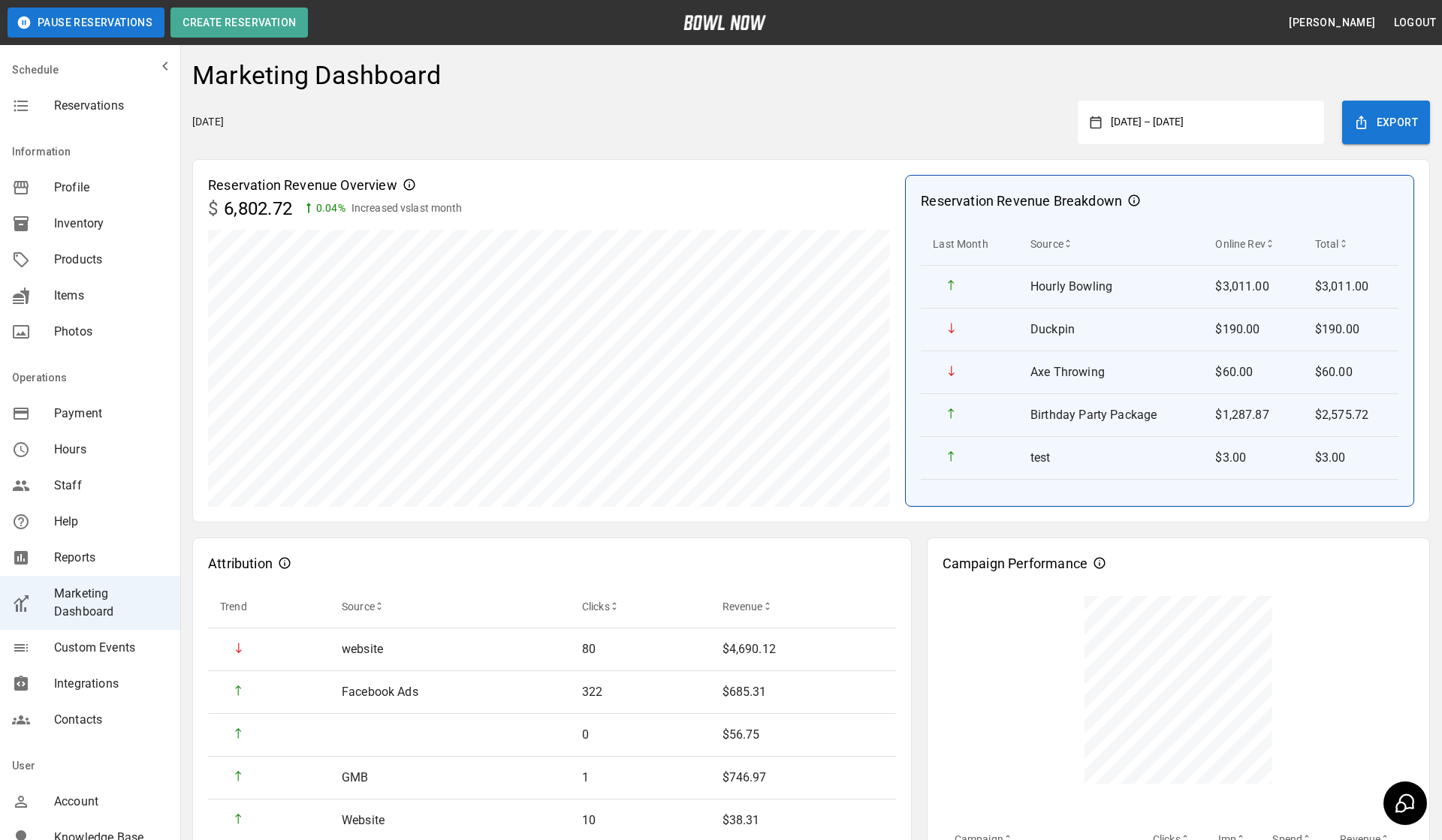
click at [1160, 105] on div "September 1, 2025 – September 30, 2025" at bounding box center [1201, 122] width 247 height 44
click at [1236, 128] on button "September 1, 2025 – September 30, 2025" at bounding box center [1207, 122] width 210 height 27
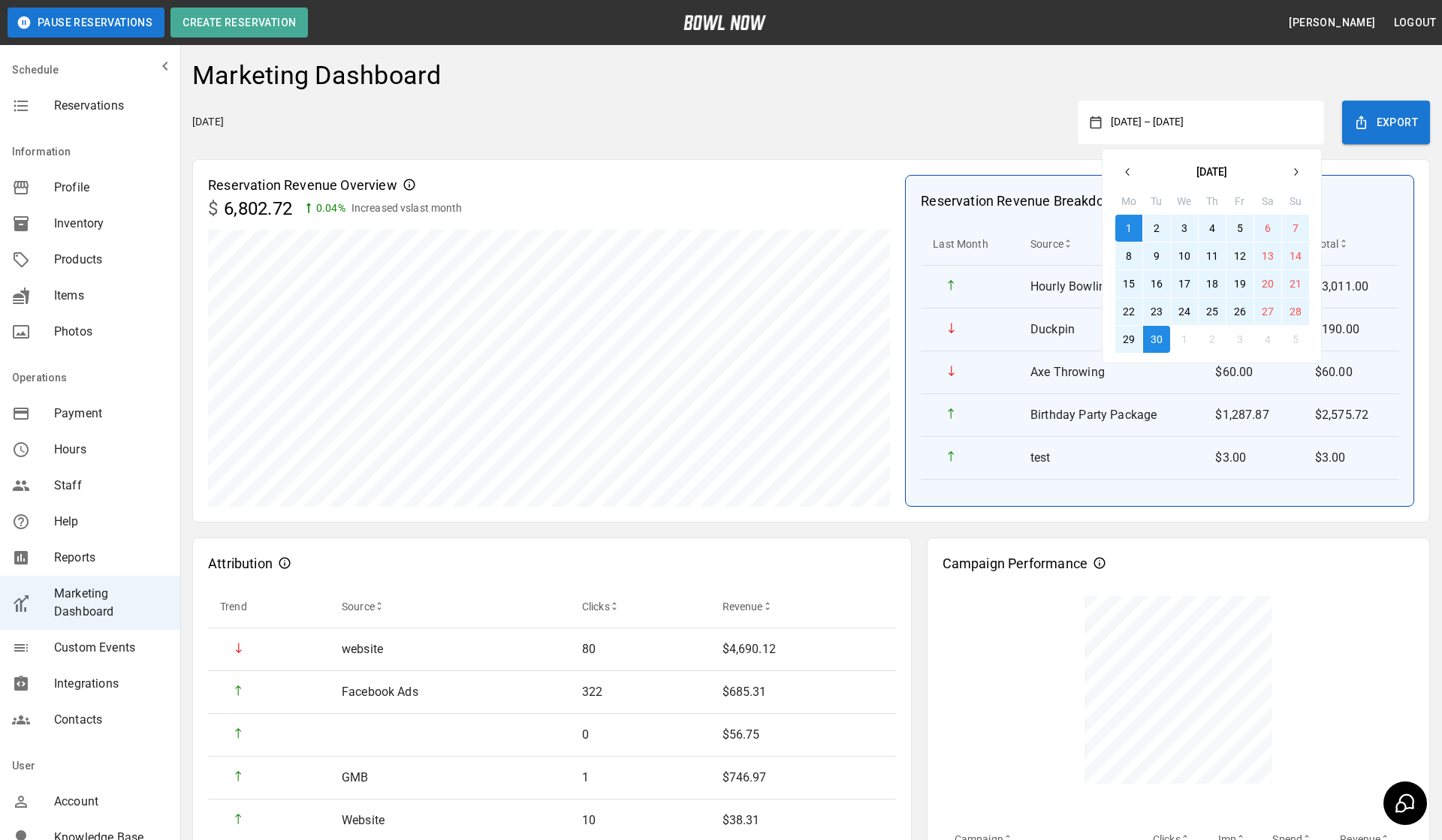
click at [1300, 167] on icon "button" at bounding box center [1296, 172] width 12 height 12
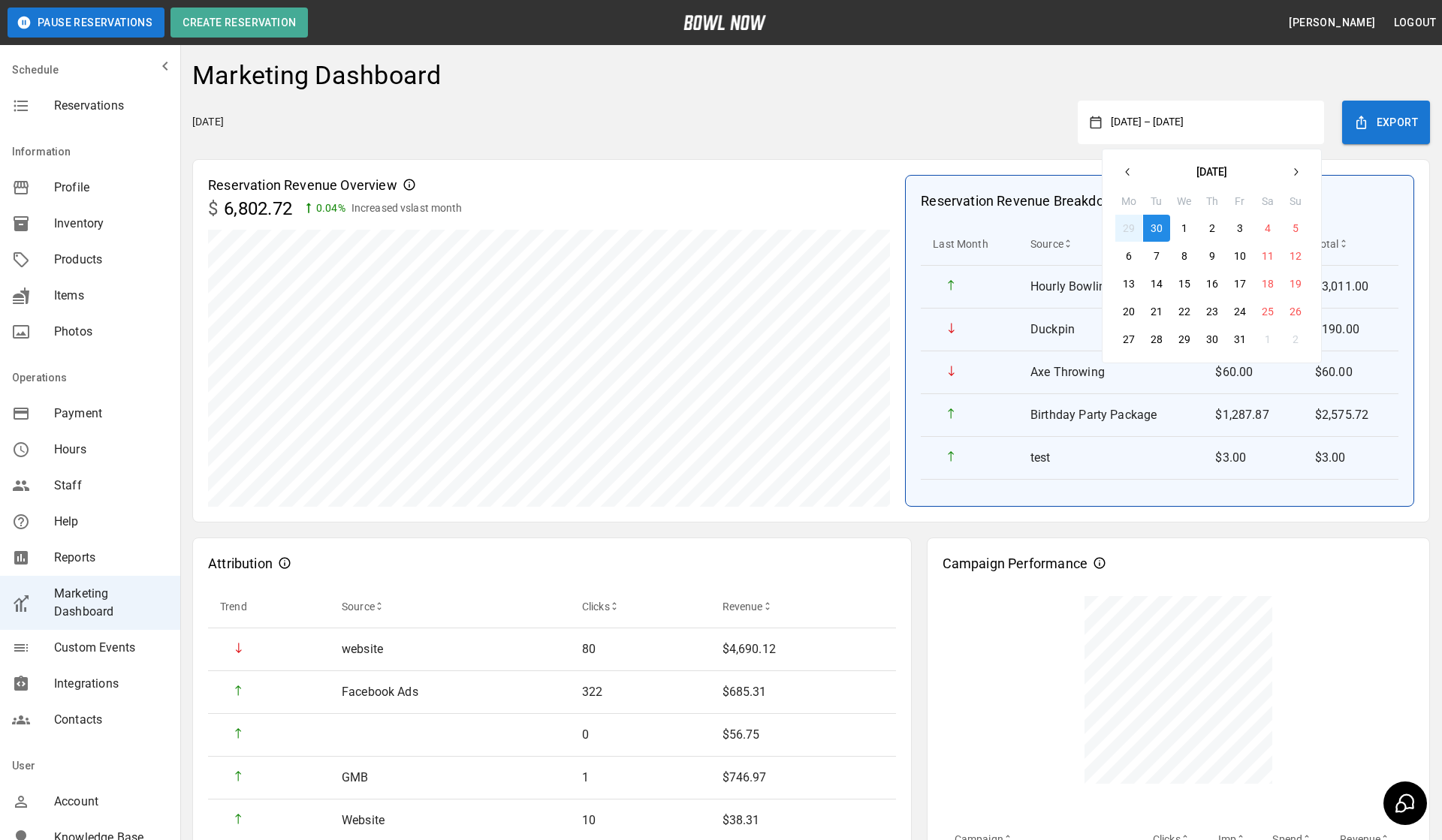
click at [1187, 229] on button "1" at bounding box center [1184, 227] width 27 height 27
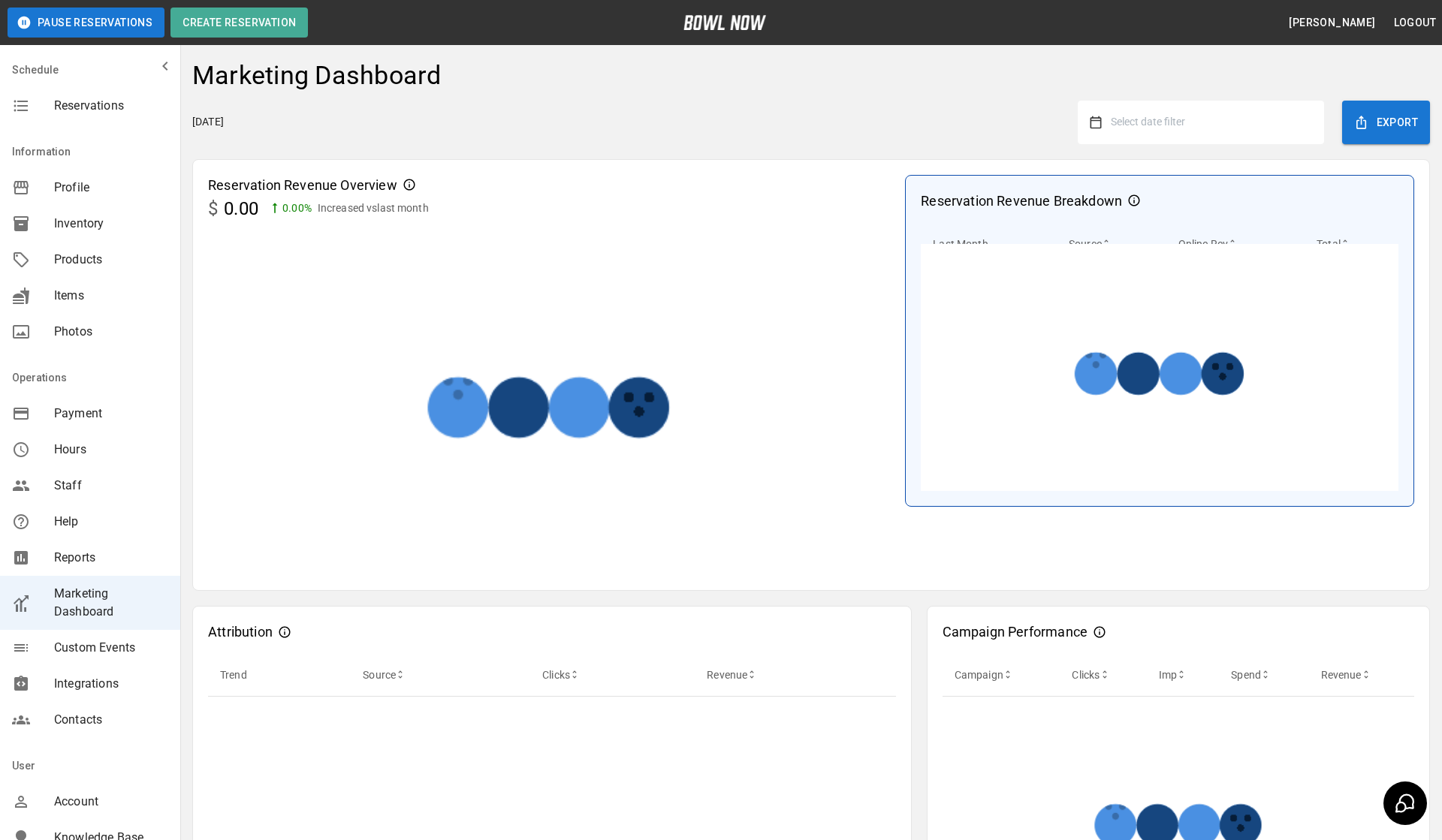
click at [900, 179] on div "Reservation Revenue Overview $ 0.00 0.00 % Increased vs last month Reservation …" at bounding box center [812, 375] width 1238 height 431
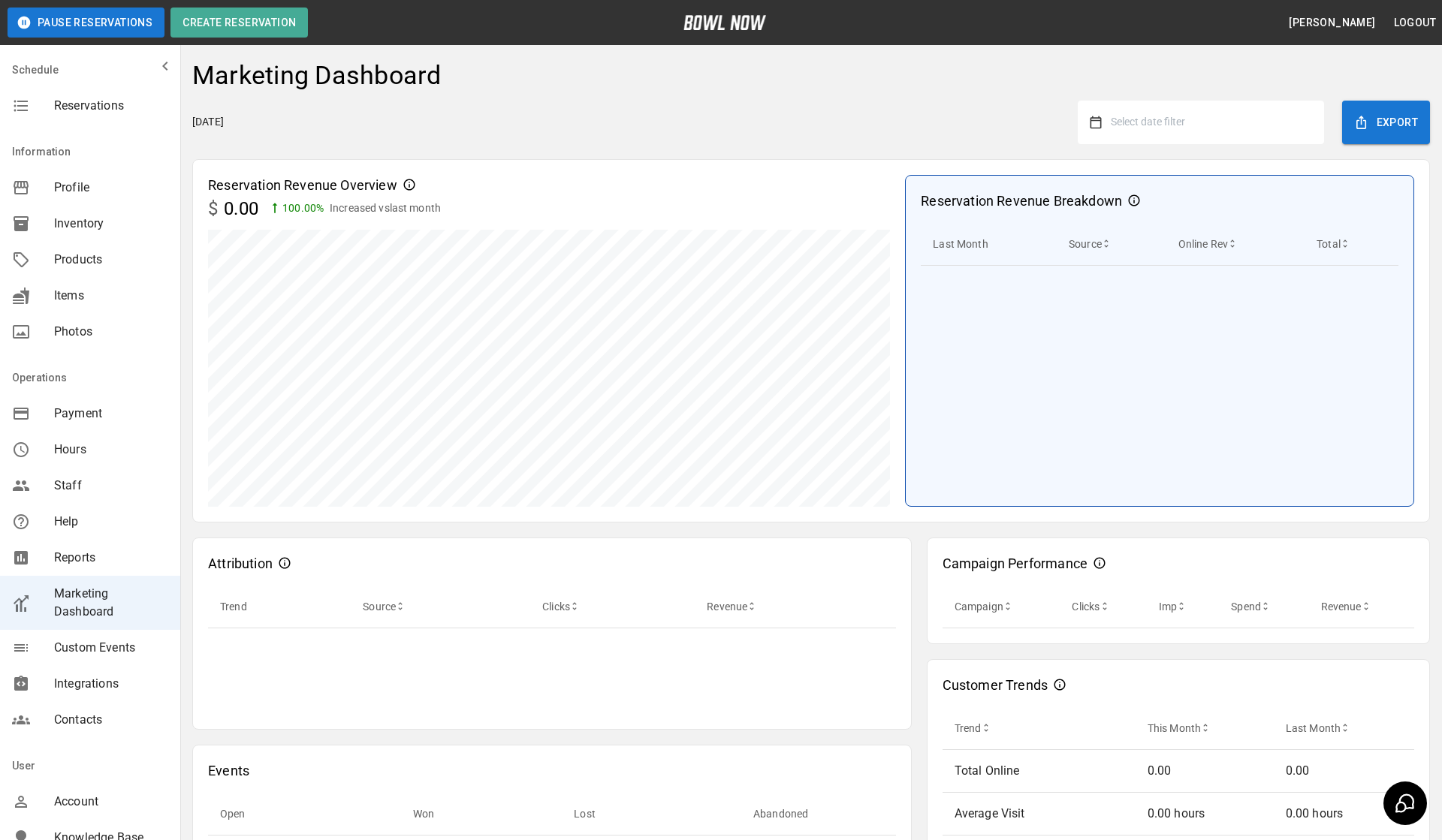
click at [1200, 112] on button "Select date filter" at bounding box center [1207, 122] width 210 height 27
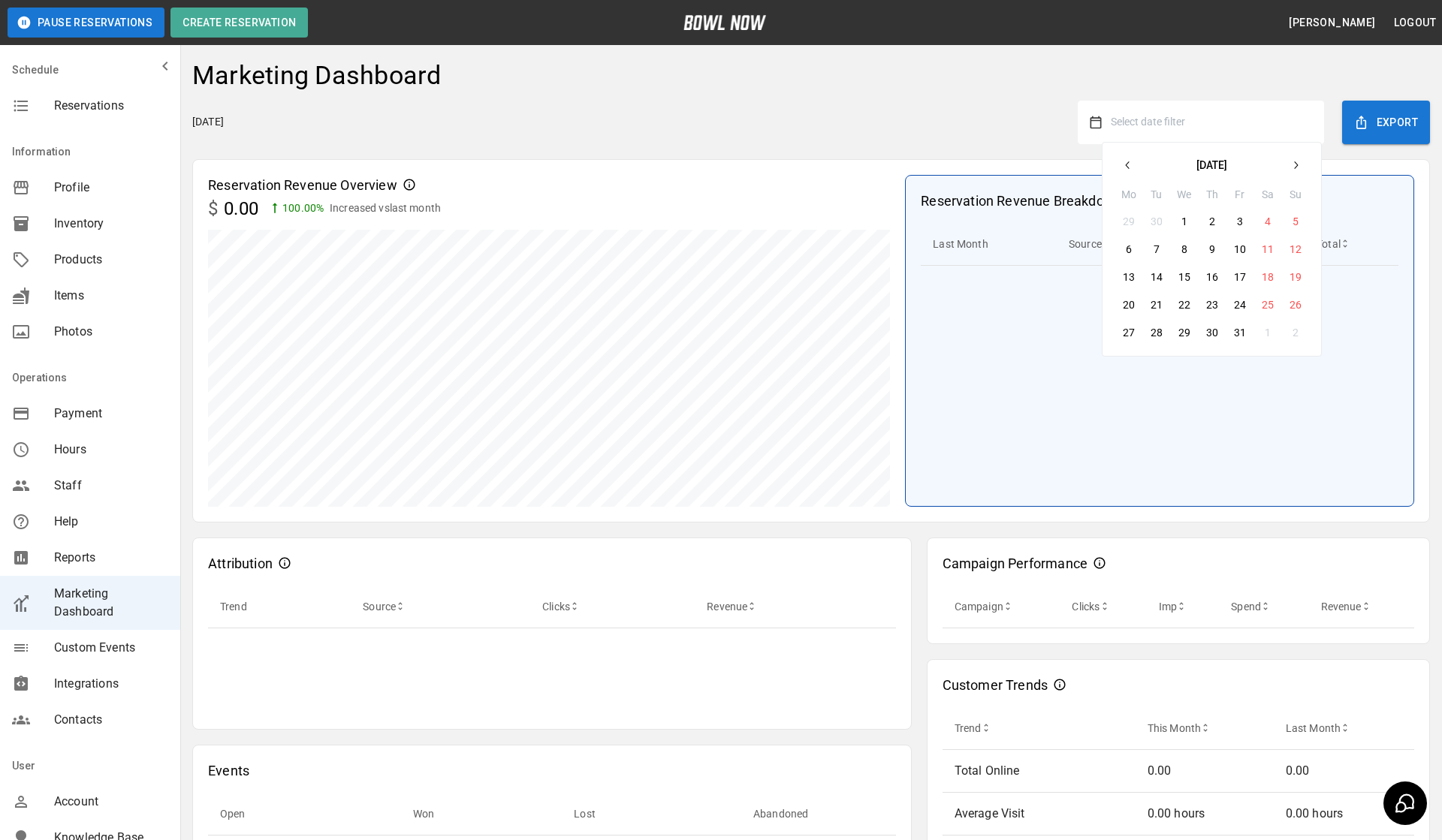
click at [1180, 228] on button "1" at bounding box center [1184, 221] width 27 height 27
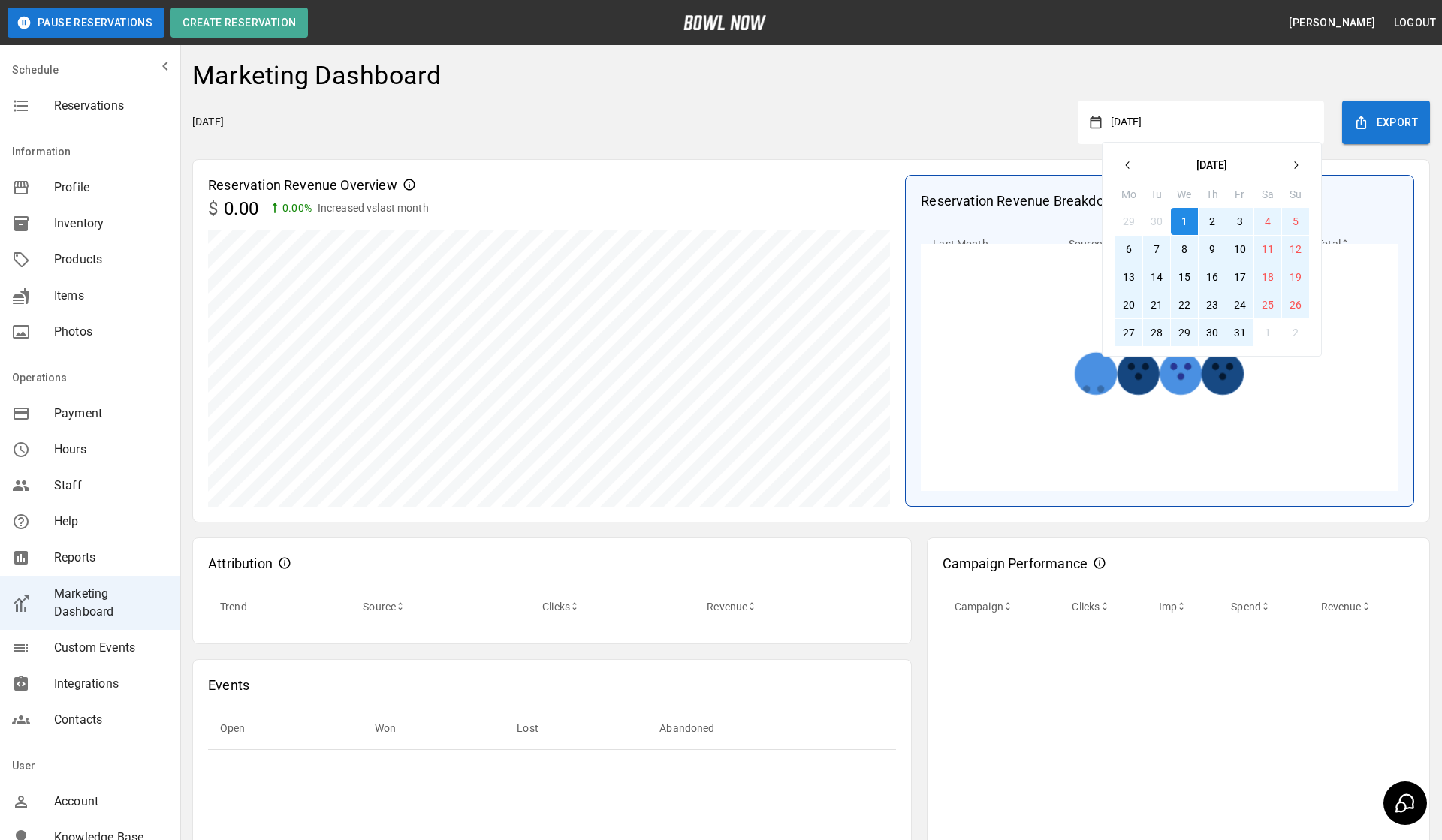
click at [1247, 337] on button "31" at bounding box center [1240, 332] width 27 height 27
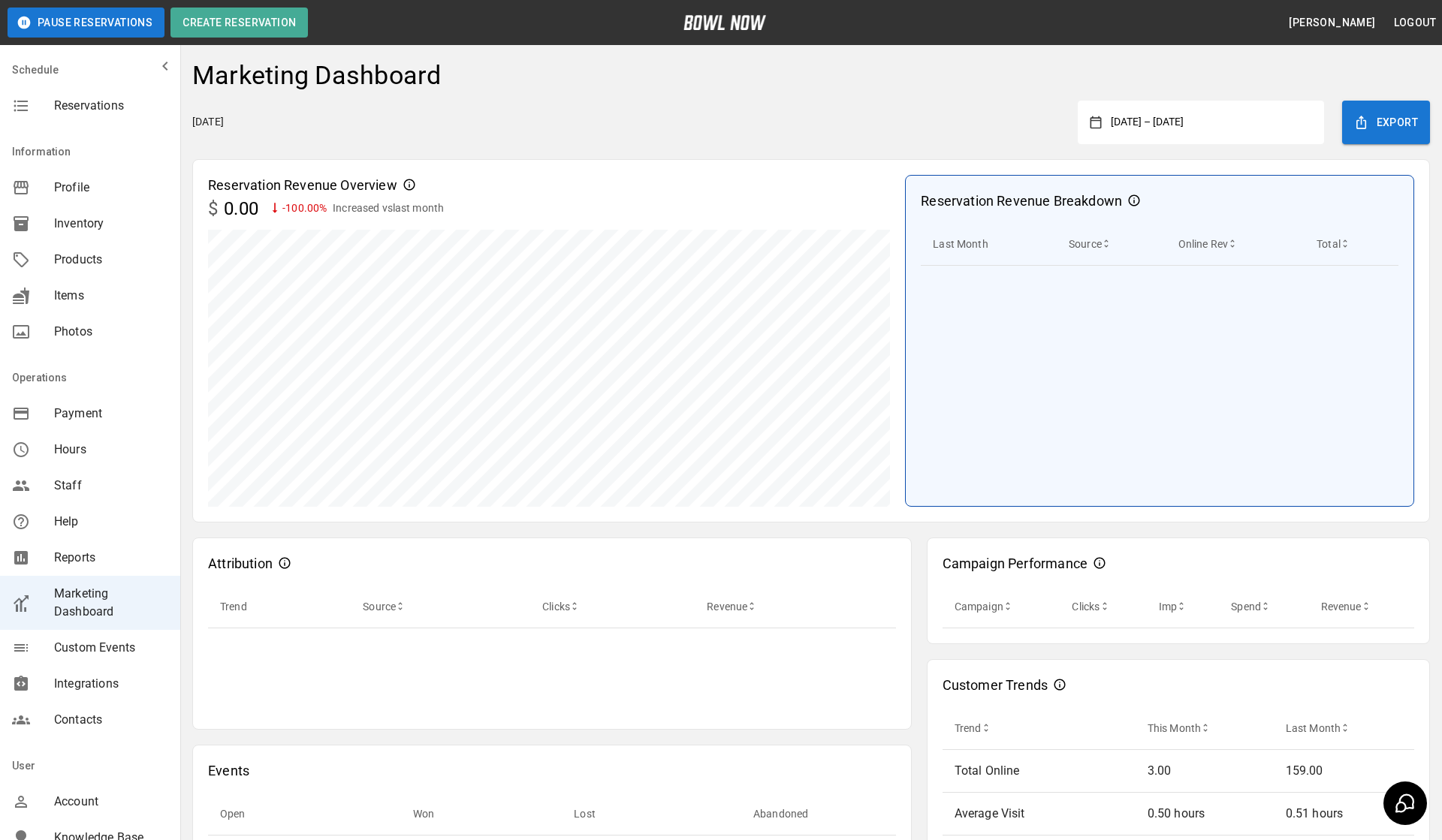
click at [1149, 126] on button "October 1, 2025 – October 31, 2025" at bounding box center [1207, 122] width 210 height 27
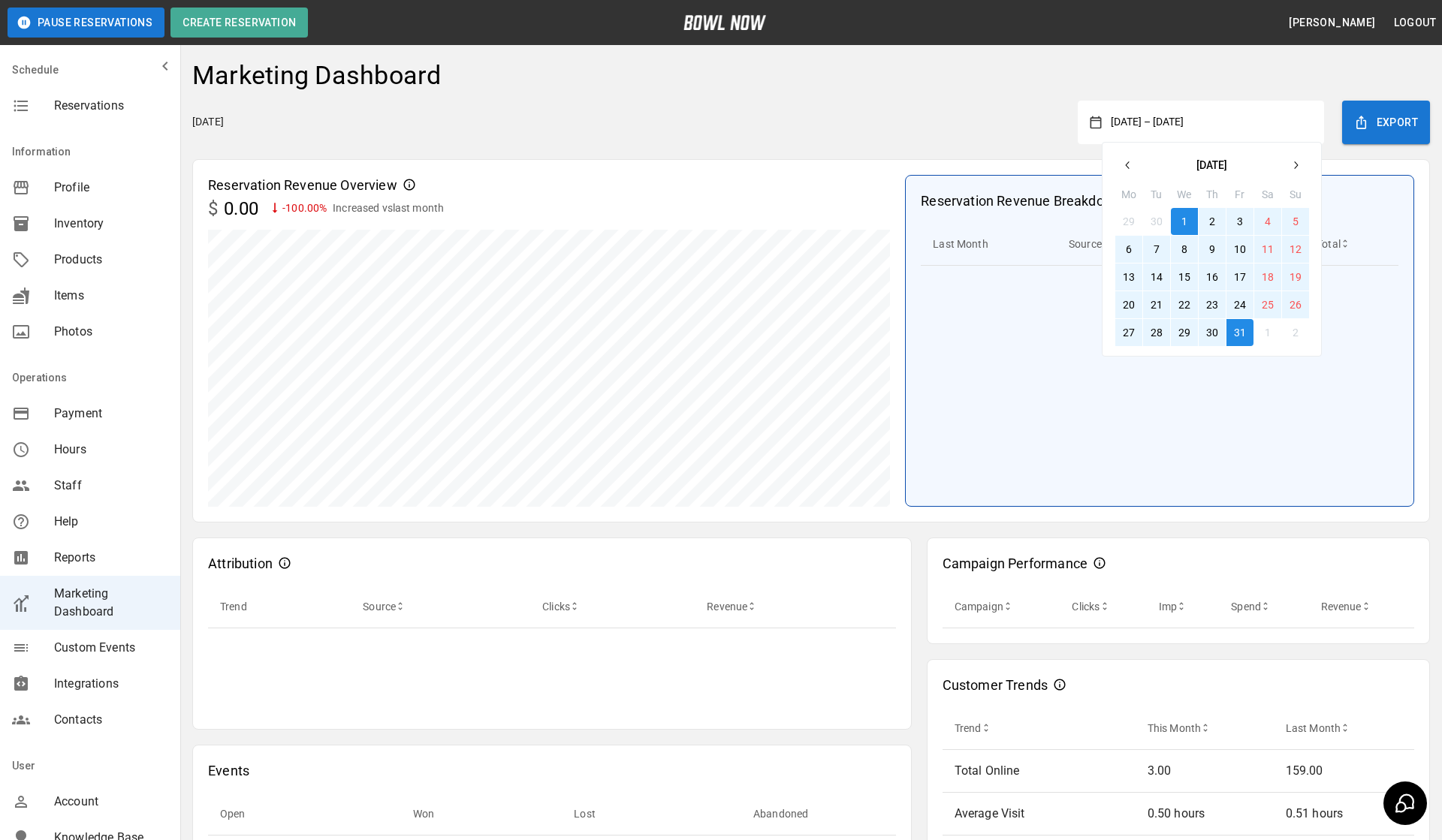
click at [1132, 159] on icon "button" at bounding box center [1128, 166] width 12 height 12
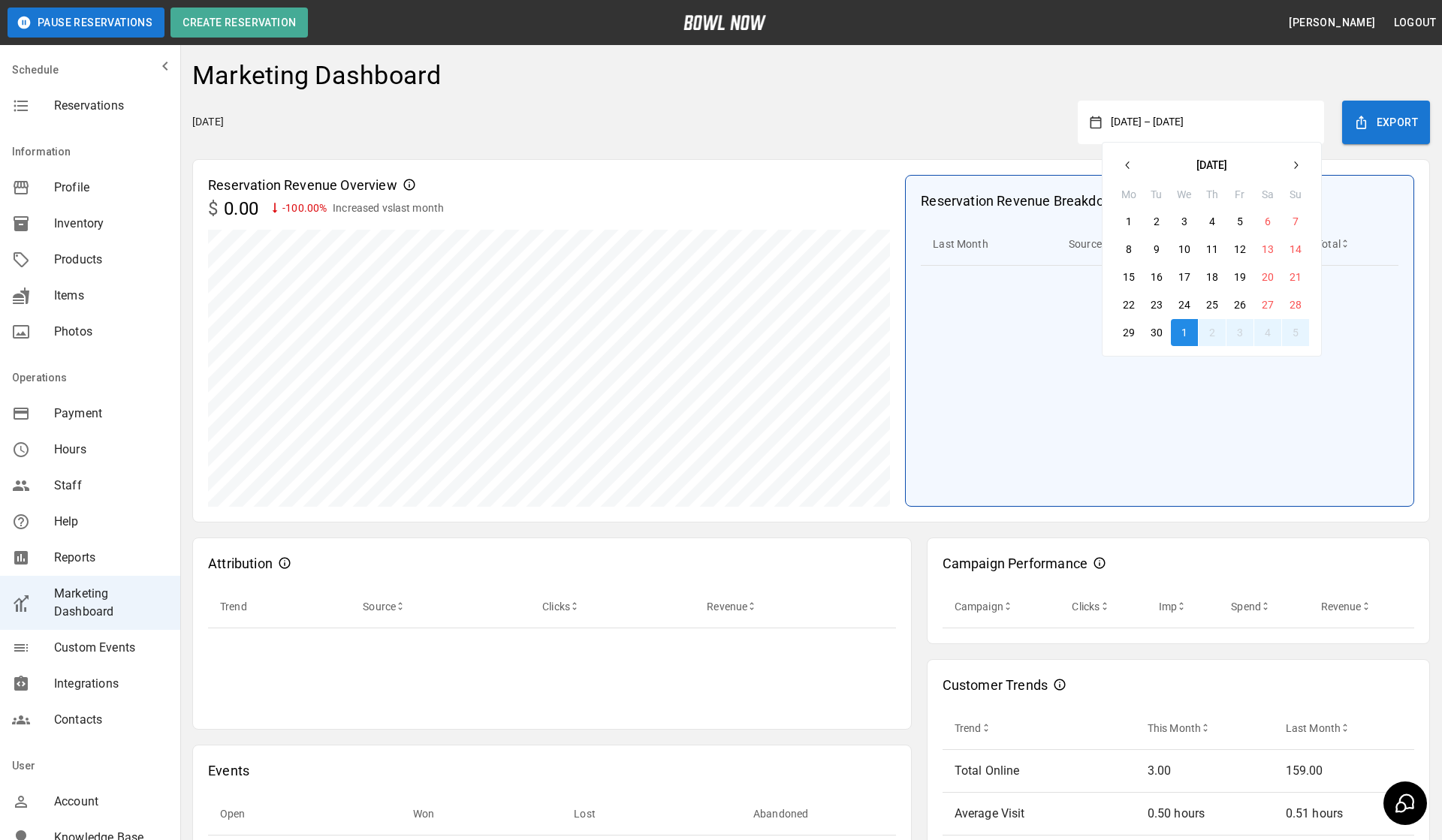
click at [1137, 220] on button "1" at bounding box center [1129, 221] width 27 height 27
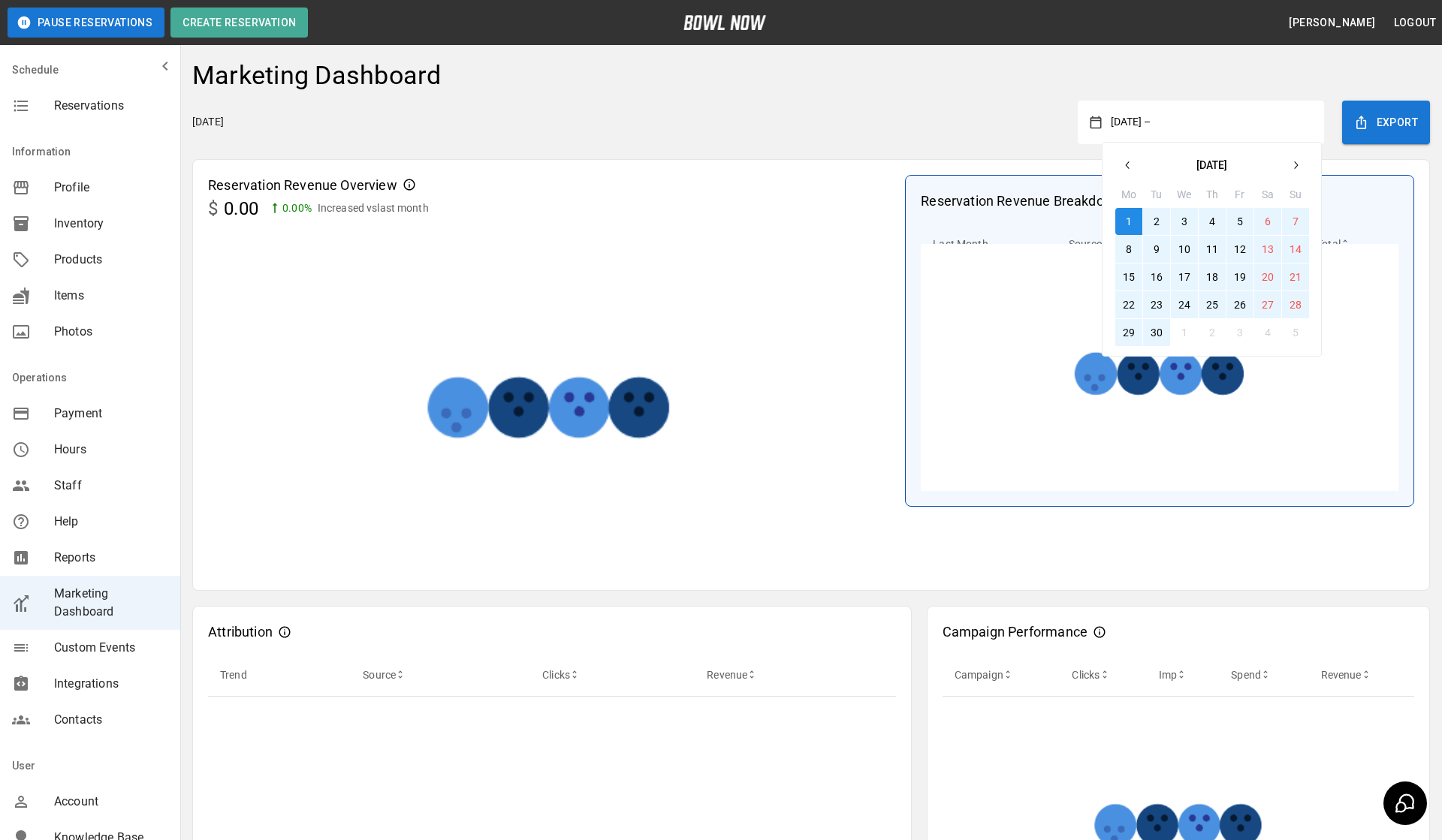
click at [1160, 329] on button "30" at bounding box center [1156, 332] width 27 height 27
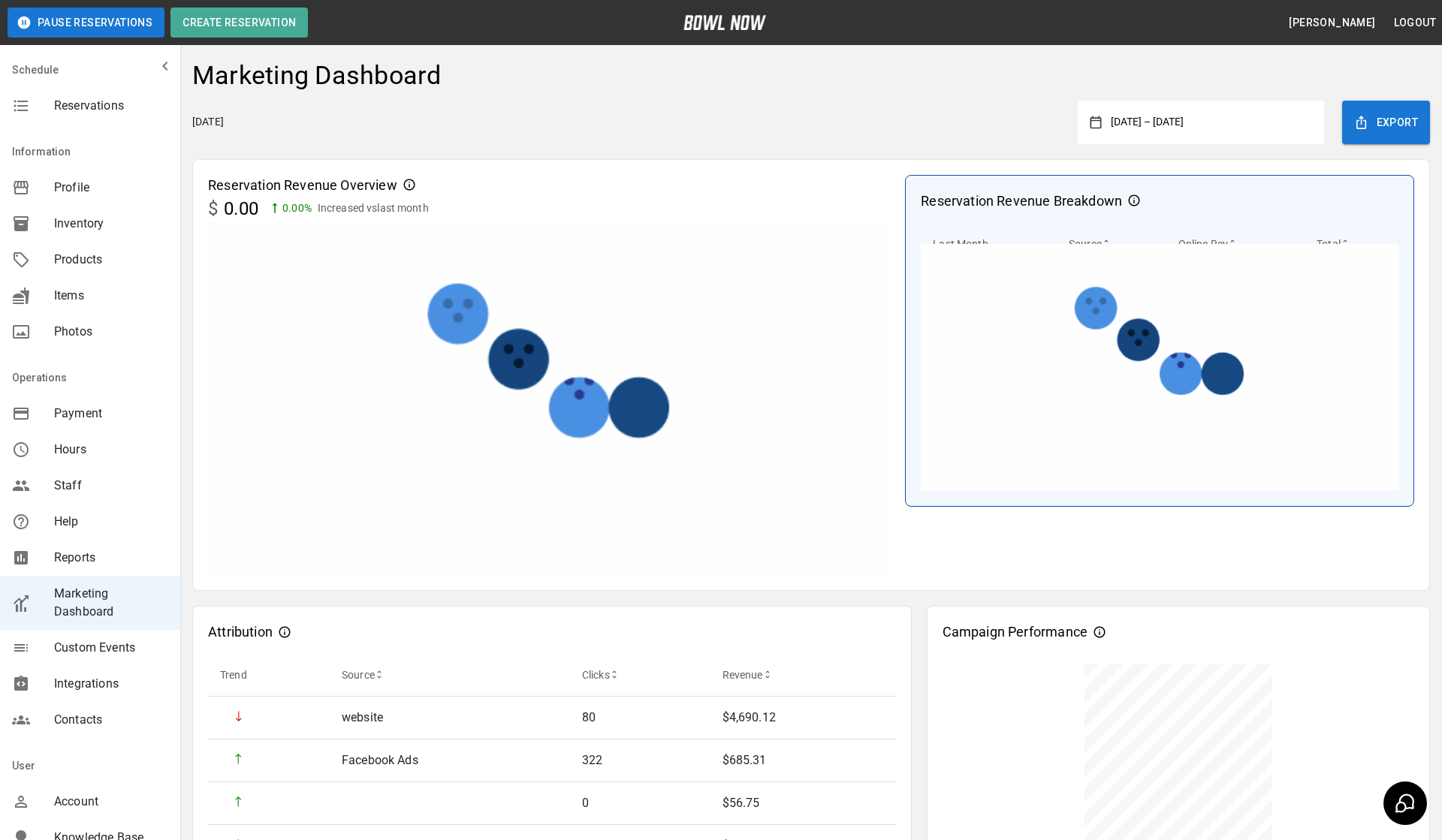
click at [1010, 118] on div "Wednesday, October 1, 2025 September 1, 2025 – September 30, 2025 Export" at bounding box center [812, 122] width 1238 height 44
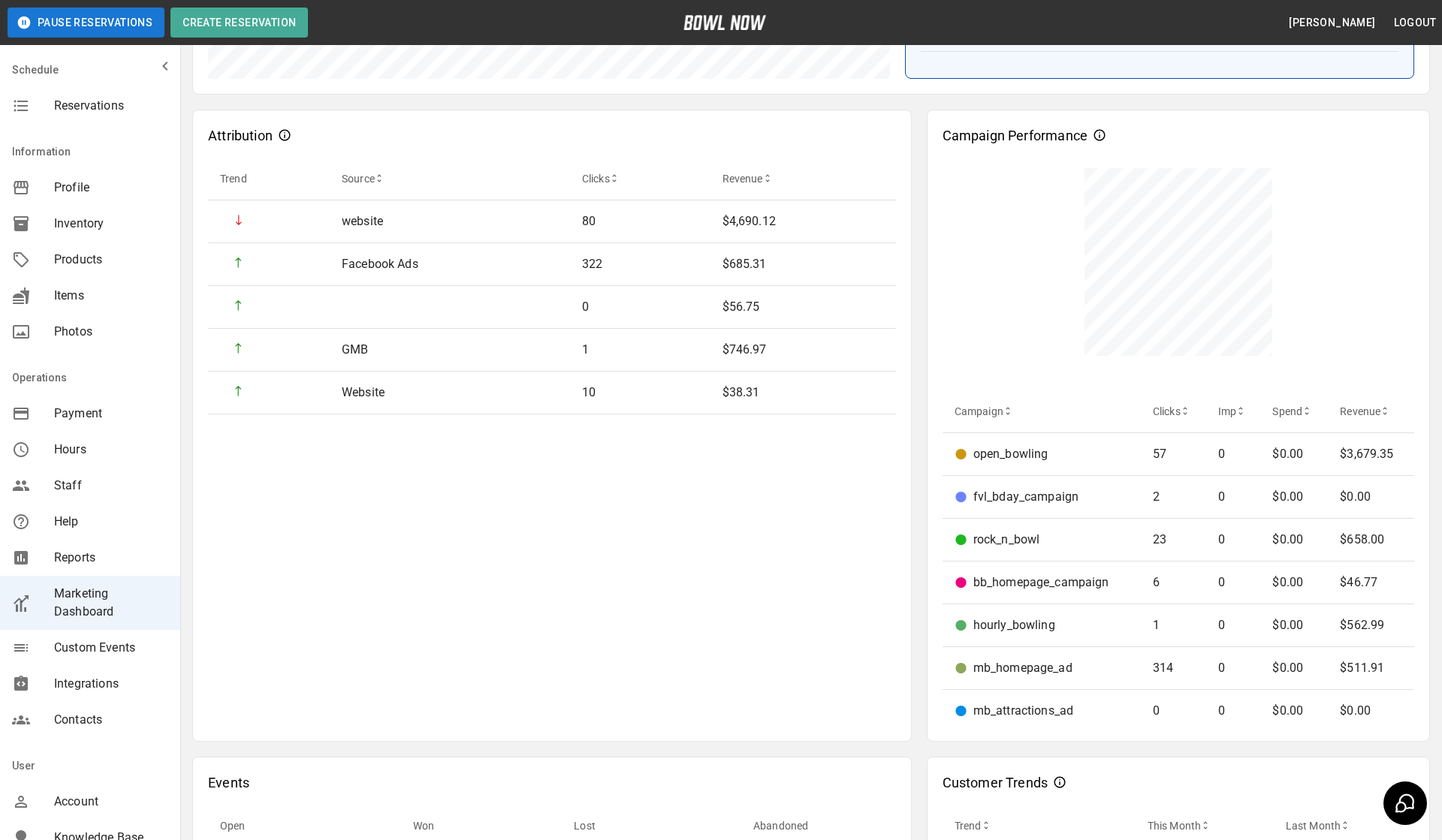
scroll to position [421, 0]
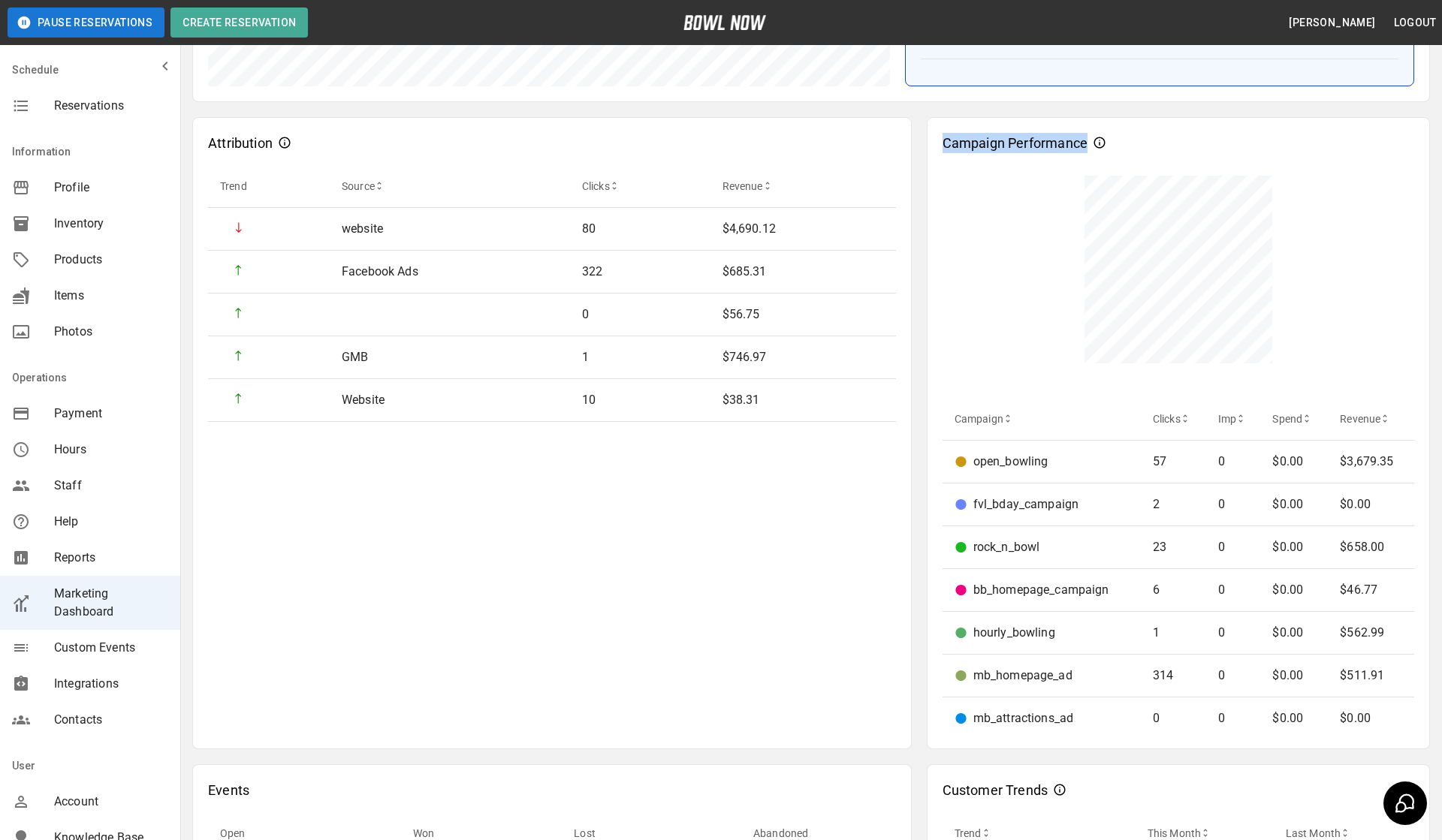
drag, startPoint x: 945, startPoint y: 154, endPoint x: 1086, endPoint y: 152, distance: 141.0
click at [1086, 152] on p "Campaign Performance" at bounding box center [1015, 143] width 145 height 20
copy p "Campaign Performance"
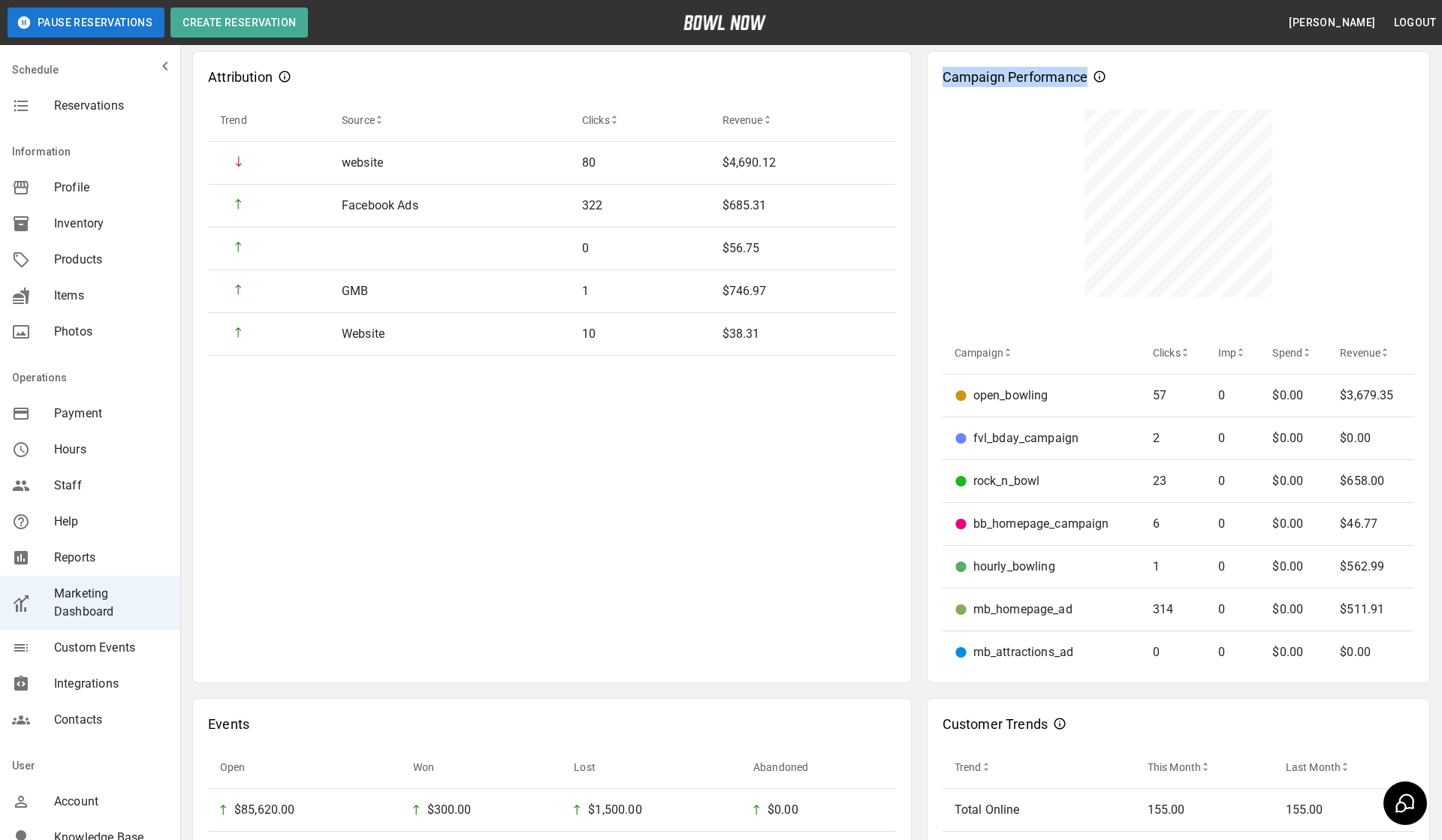
scroll to position [482, 0]
